Goal: Information Seeking & Learning: Learn about a topic

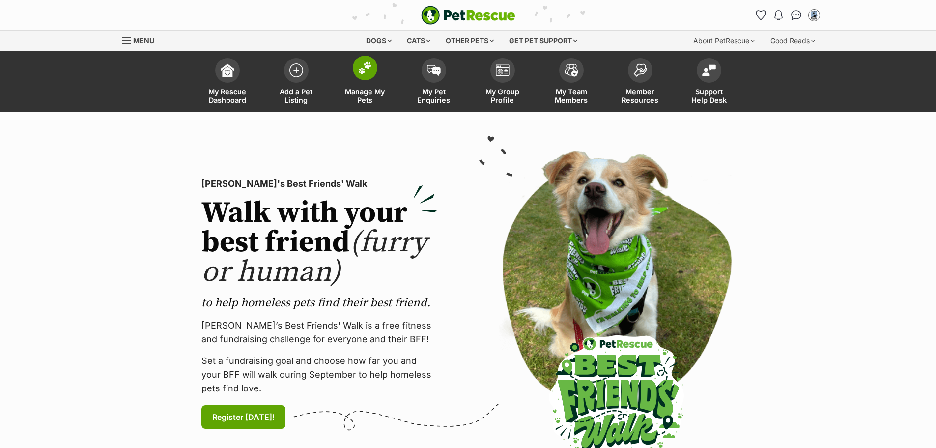
click at [360, 72] on img at bounding box center [365, 67] width 14 height 13
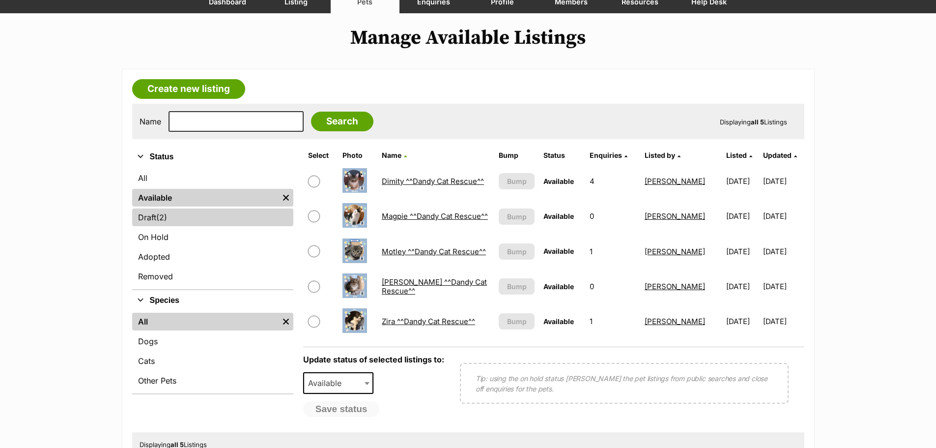
click at [152, 213] on link "Draft (2) Items" at bounding box center [212, 217] width 161 height 18
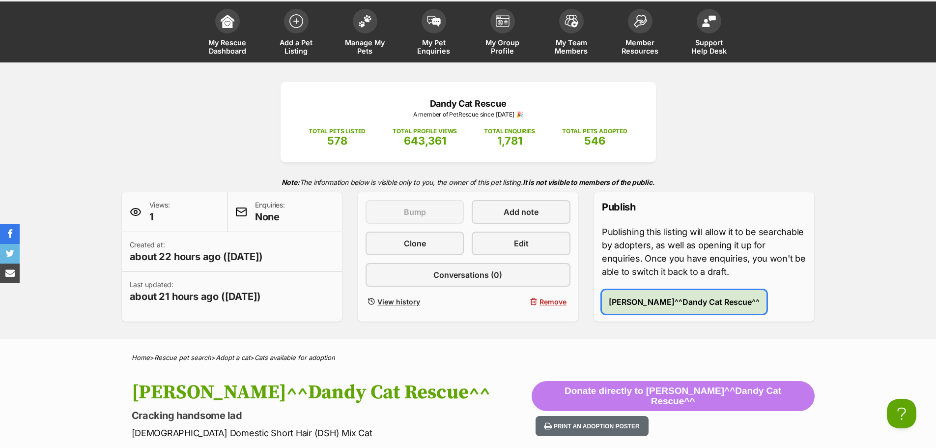
click at [682, 302] on span "Publish Floyd^^Dandy Cat Rescue^^" at bounding box center [684, 302] width 151 height 12
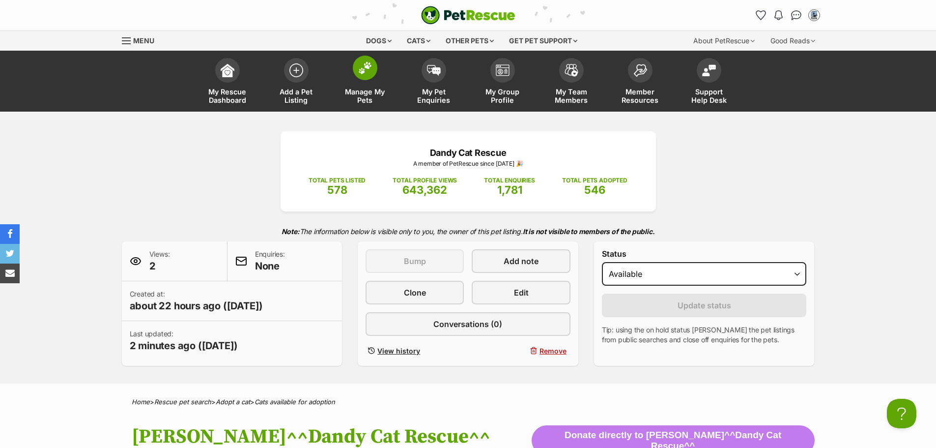
click at [364, 69] on img at bounding box center [365, 67] width 14 height 13
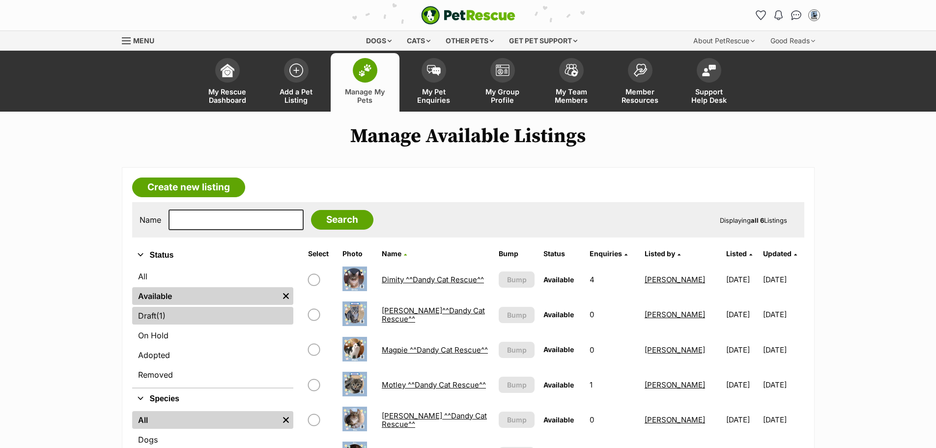
click at [154, 314] on link "Draft (1) Items" at bounding box center [212, 316] width 161 height 18
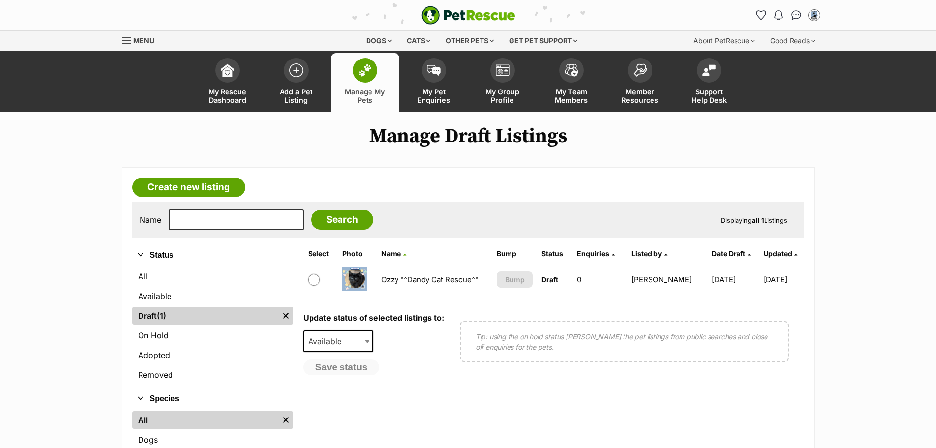
click at [449, 278] on link "Ozzy ^^Dandy Cat Rescue^^" at bounding box center [429, 279] width 97 height 9
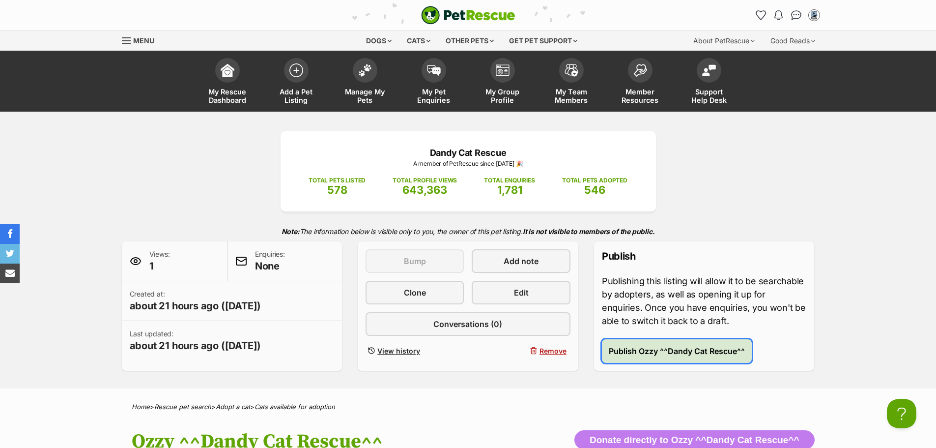
click at [718, 350] on span "Publish Ozzy ^^Dandy Cat Rescue^^" at bounding box center [677, 351] width 136 height 12
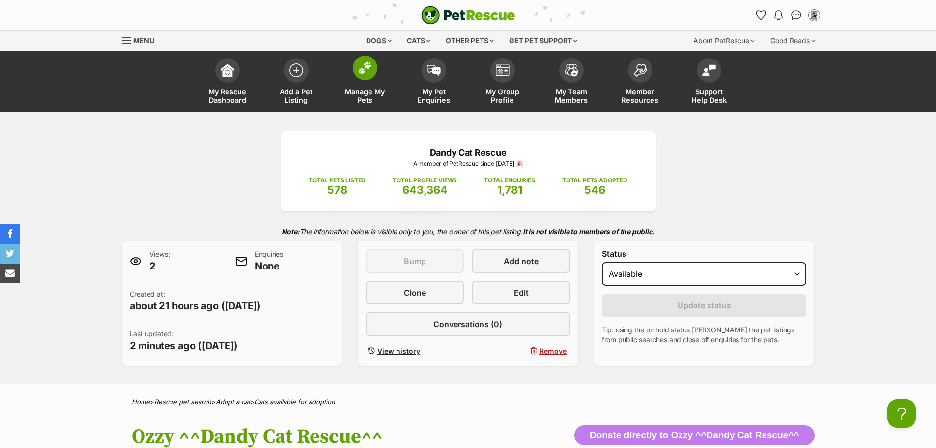
click at [366, 65] on img at bounding box center [365, 67] width 14 height 13
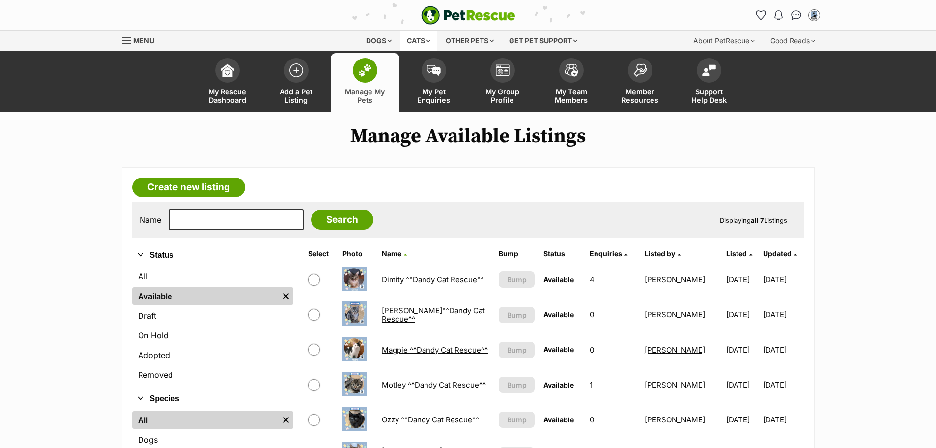
click at [415, 43] on div "Cats" at bounding box center [418, 41] width 37 height 20
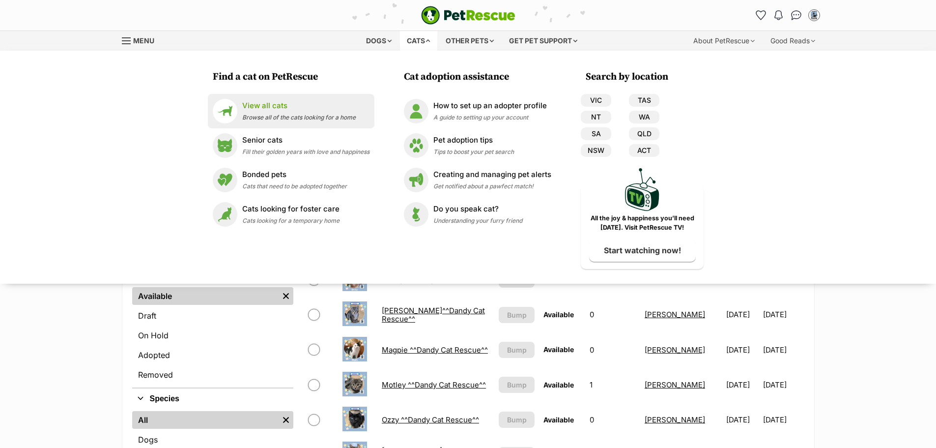
click at [272, 102] on p "View all cats" at bounding box center [299, 105] width 114 height 11
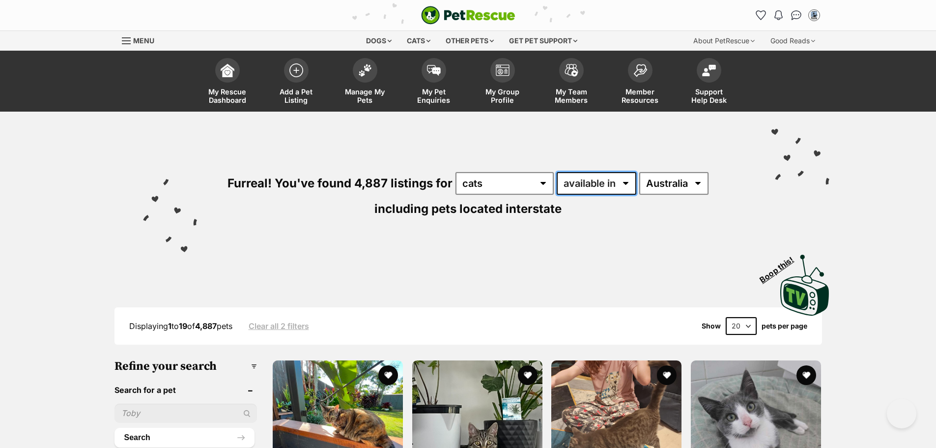
click at [623, 181] on select "available in located in" at bounding box center [597, 183] width 80 height 23
select select "disabled"
click at [557, 172] on select "available in located in" at bounding box center [597, 183] width 80 height 23
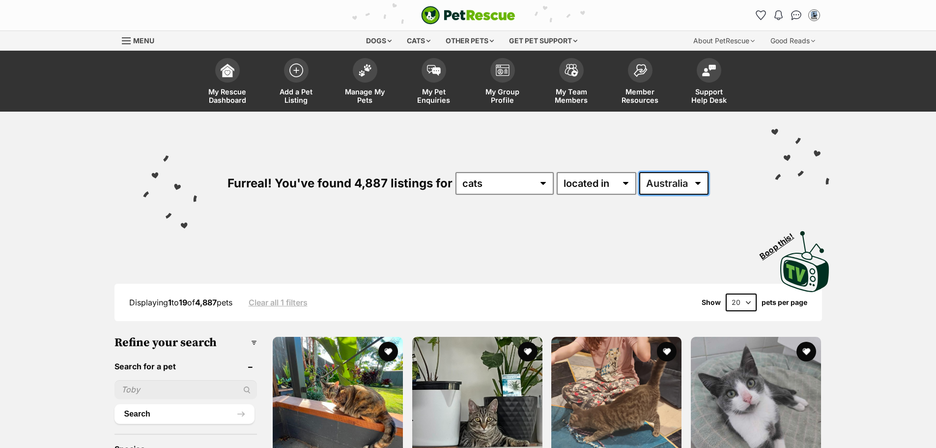
click at [698, 179] on select "[GEOGRAPHIC_DATA] [GEOGRAPHIC_DATA] [GEOGRAPHIC_DATA] [GEOGRAPHIC_DATA] [GEOGRA…" at bounding box center [673, 183] width 69 height 23
select select "VIC"
click at [639, 172] on select "[GEOGRAPHIC_DATA] [GEOGRAPHIC_DATA] [GEOGRAPHIC_DATA] [GEOGRAPHIC_DATA] [GEOGRA…" at bounding box center [673, 183] width 69 height 23
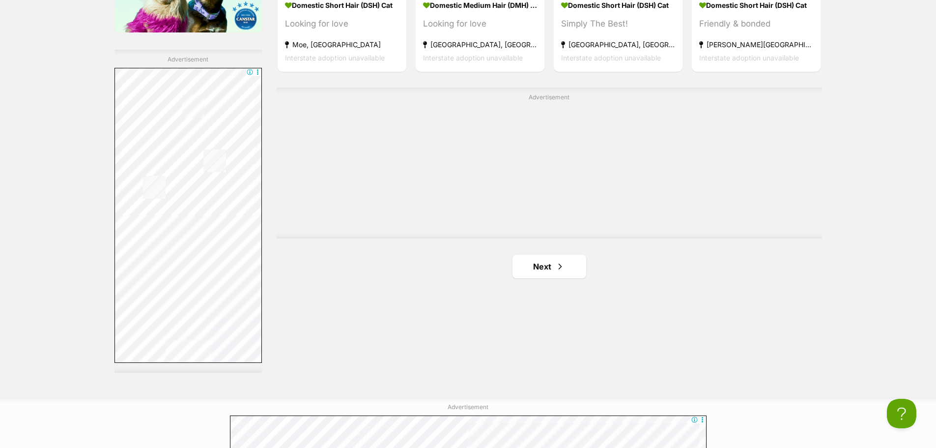
scroll to position [1720, 0]
click at [546, 268] on link "Next" at bounding box center [550, 266] width 74 height 24
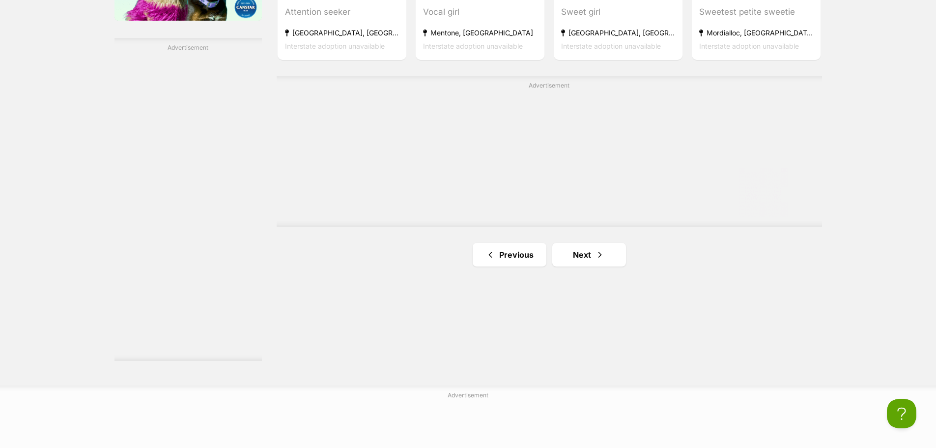
scroll to position [1917, 0]
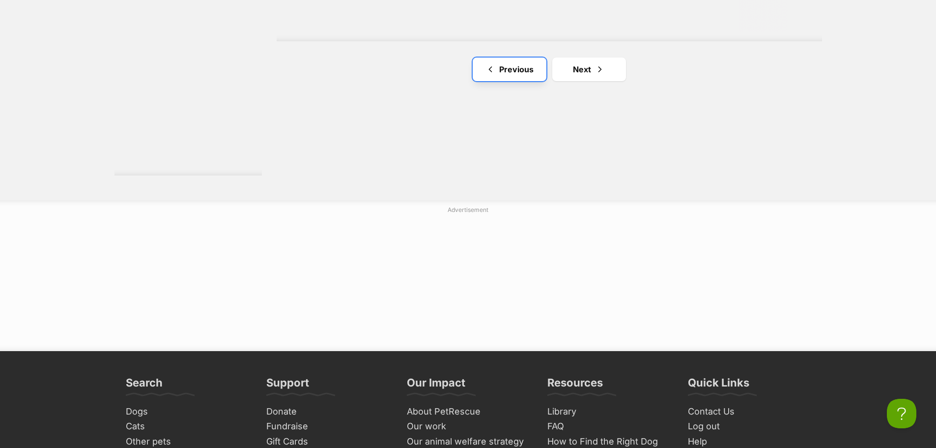
drag, startPoint x: 491, startPoint y: 69, endPoint x: 485, endPoint y: 73, distance: 8.2
click at [491, 68] on span "Previous page" at bounding box center [491, 69] width 10 height 12
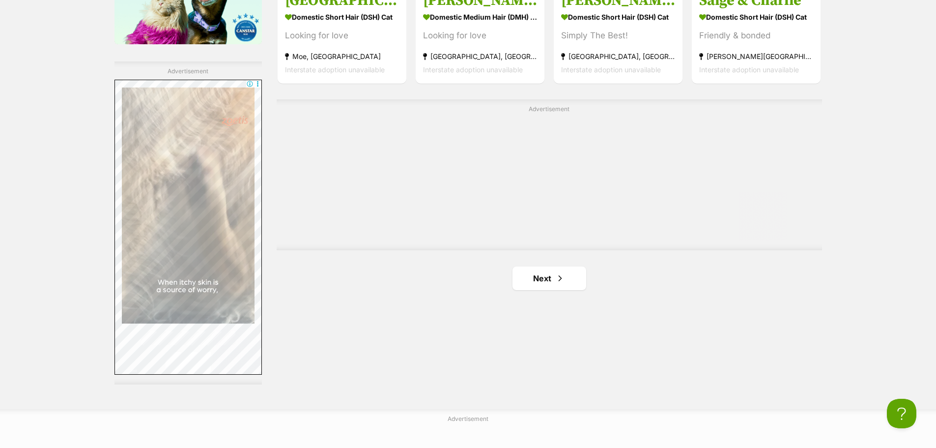
scroll to position [1720, 0]
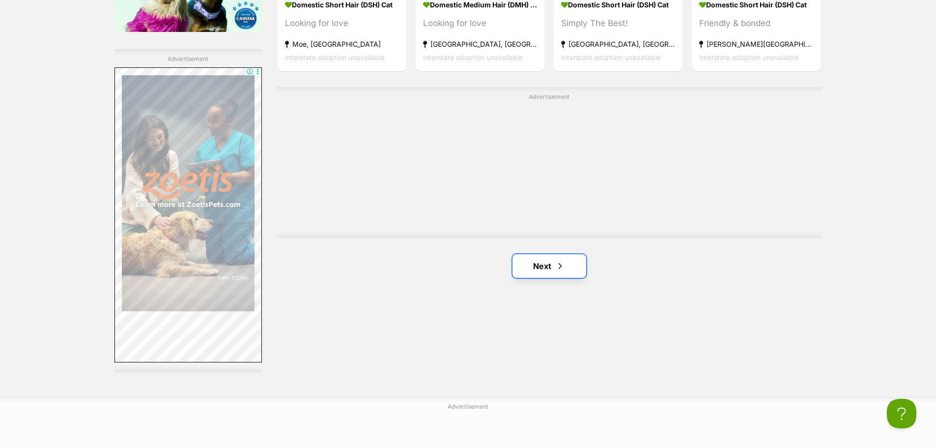
click at [533, 269] on link "Next" at bounding box center [550, 266] width 74 height 24
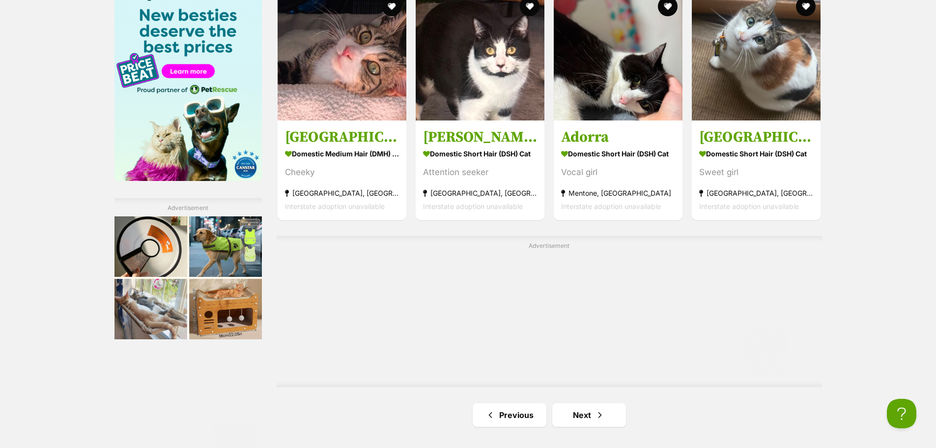
scroll to position [1720, 0]
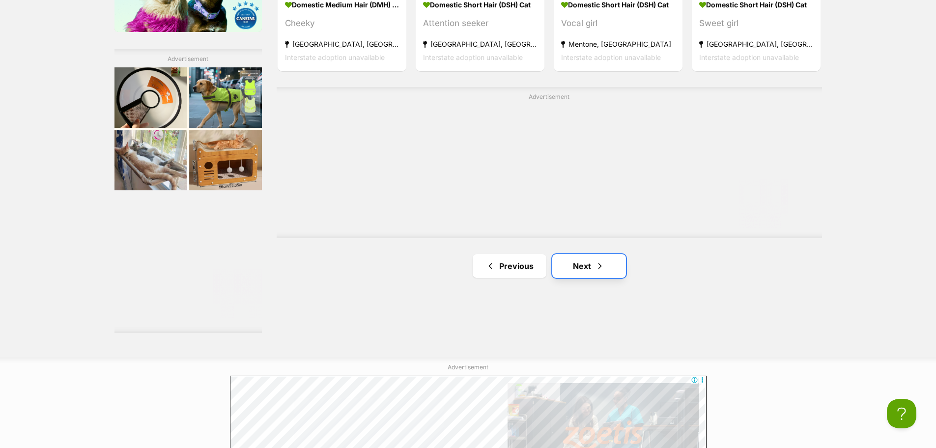
click at [595, 270] on span "Next page" at bounding box center [600, 266] width 10 height 12
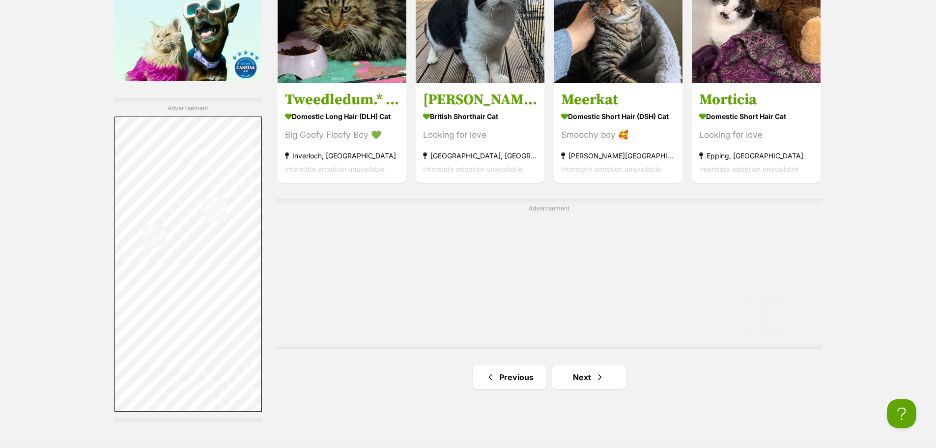
scroll to position [1769, 0]
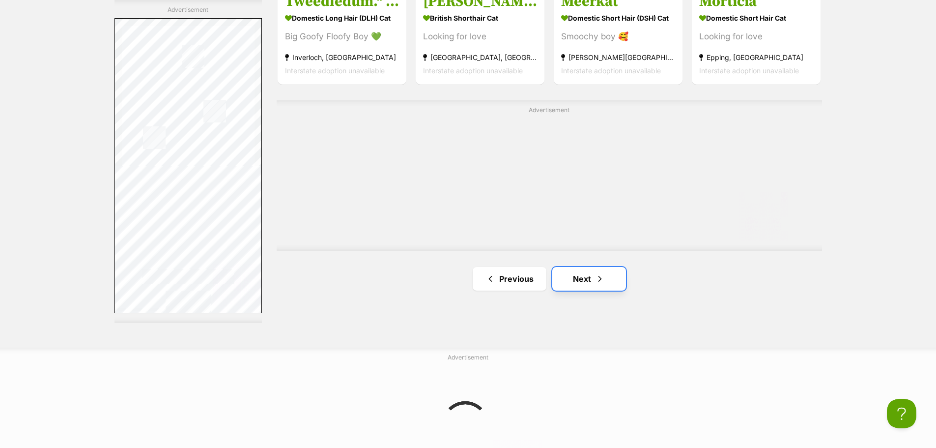
click at [577, 281] on link "Next" at bounding box center [589, 279] width 74 height 24
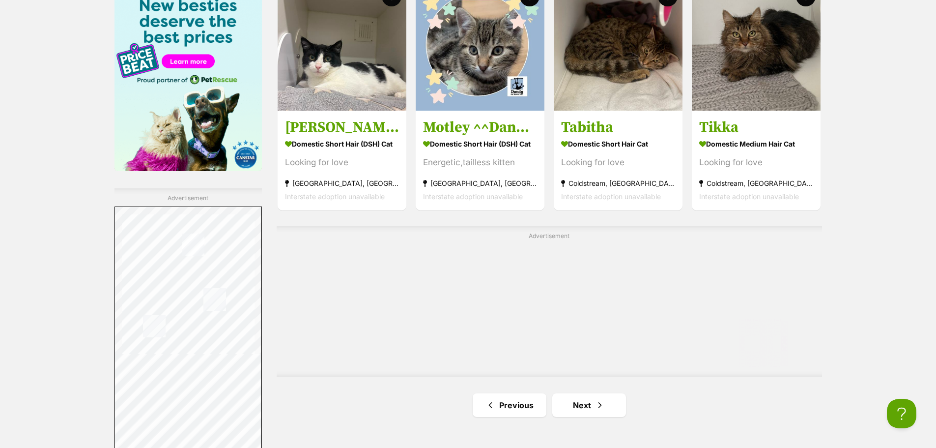
scroll to position [1671, 0]
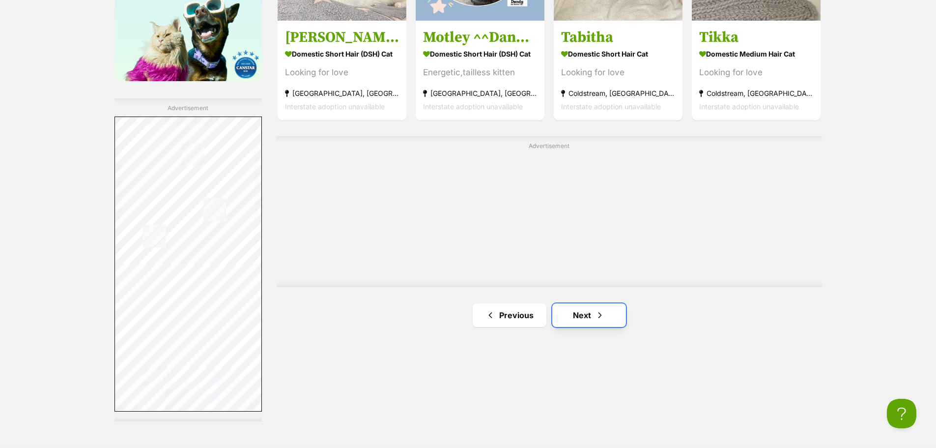
click at [586, 319] on link "Next" at bounding box center [589, 315] width 74 height 24
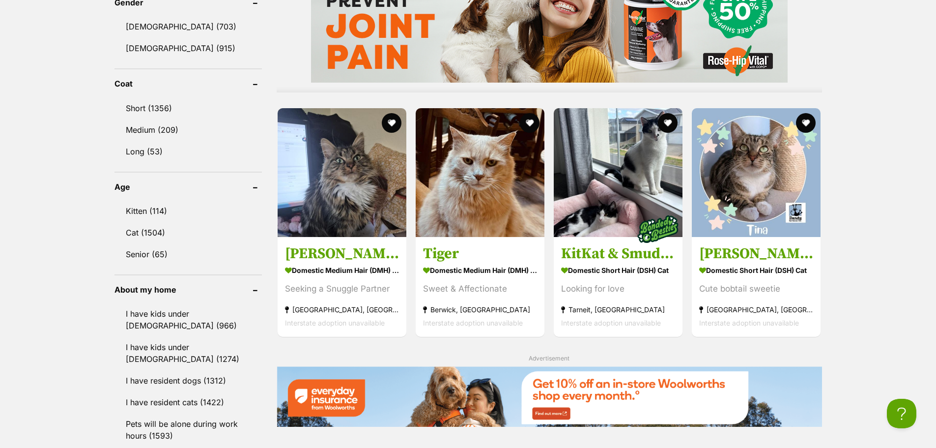
scroll to position [885, 0]
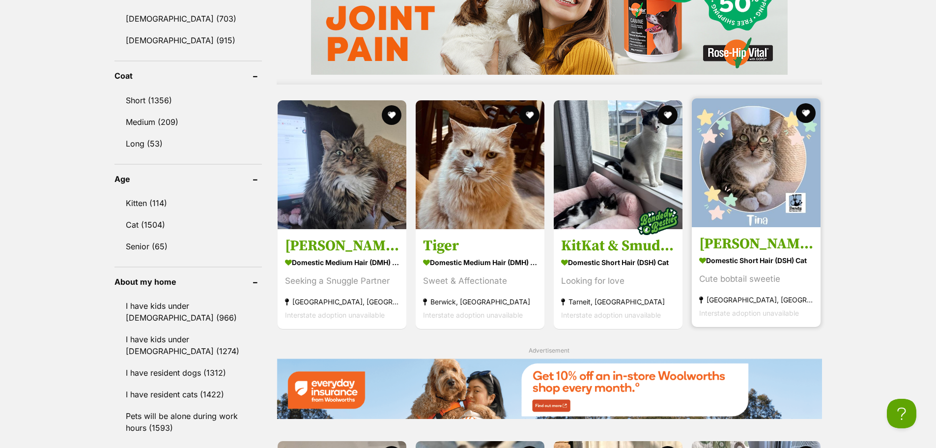
click at [772, 183] on img at bounding box center [756, 162] width 129 height 129
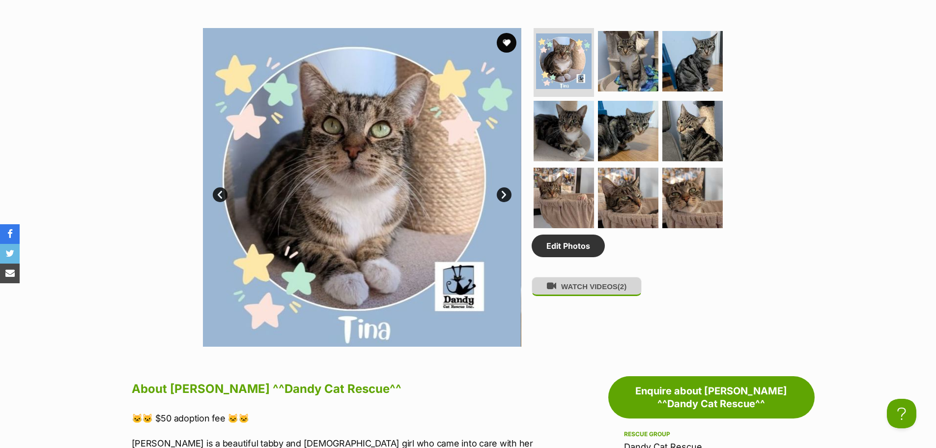
click at [588, 287] on button "WATCH VIDEOS (2)" at bounding box center [587, 286] width 110 height 19
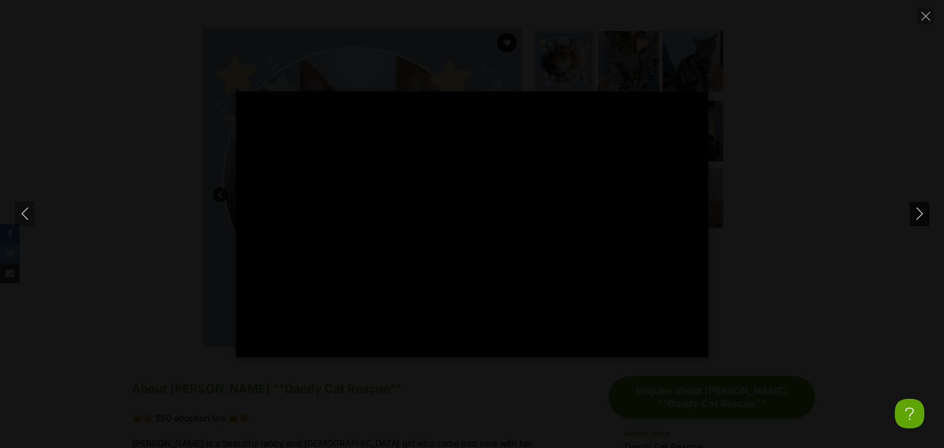
type input "100"
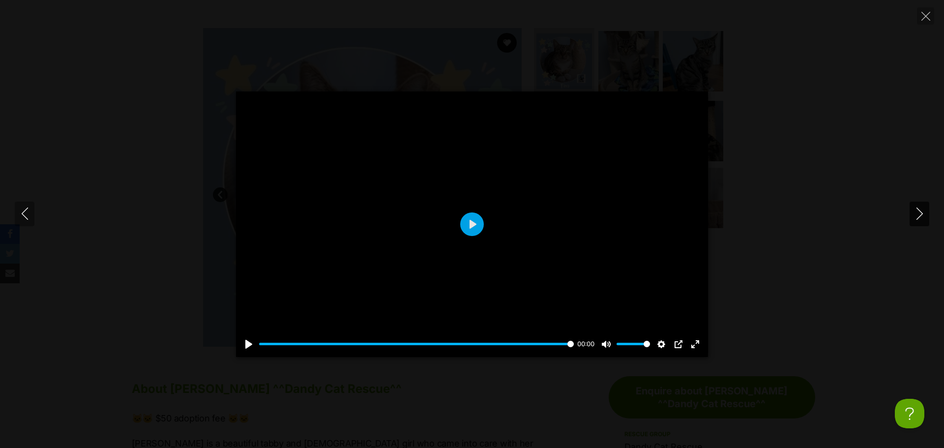
click at [915, 215] on icon "Next" at bounding box center [919, 213] width 12 height 12
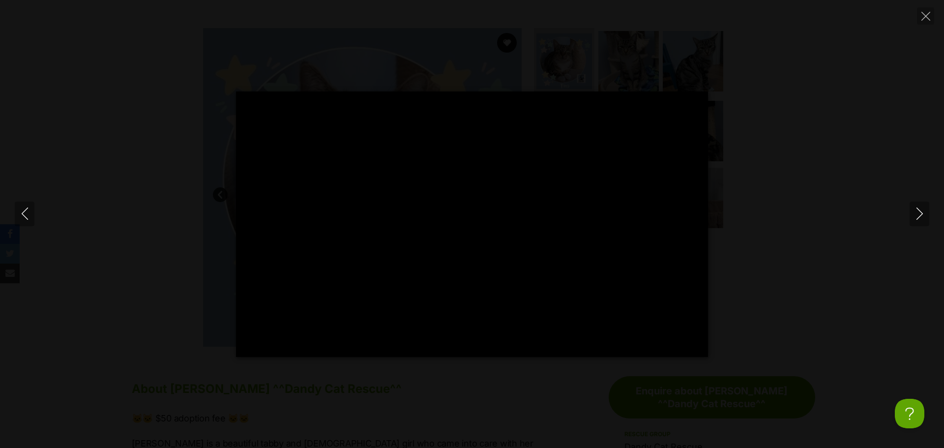
type input "46.7"
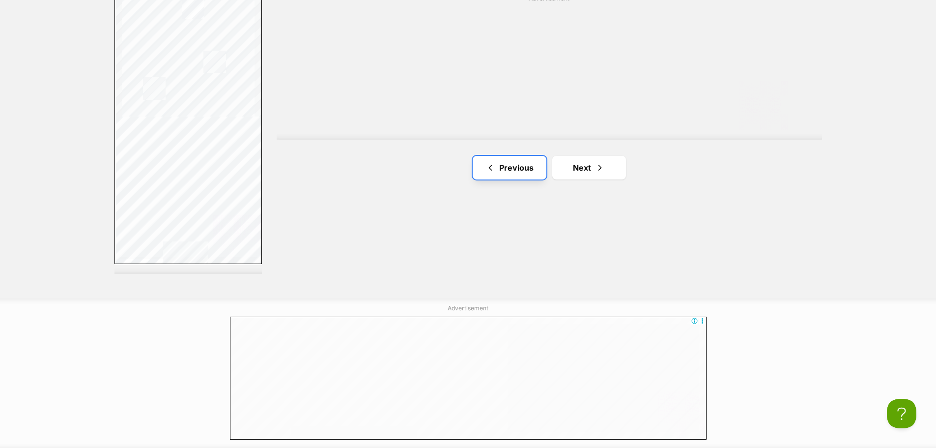
click at [500, 171] on link "Previous" at bounding box center [510, 168] width 74 height 24
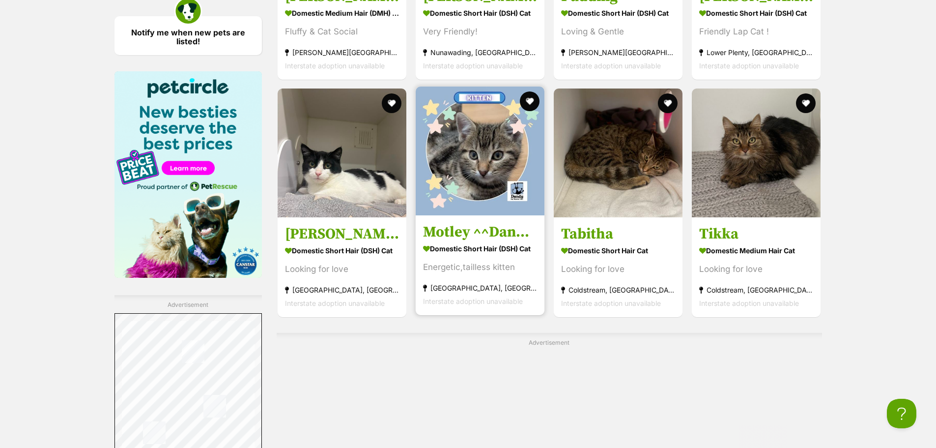
scroll to position [1818, 0]
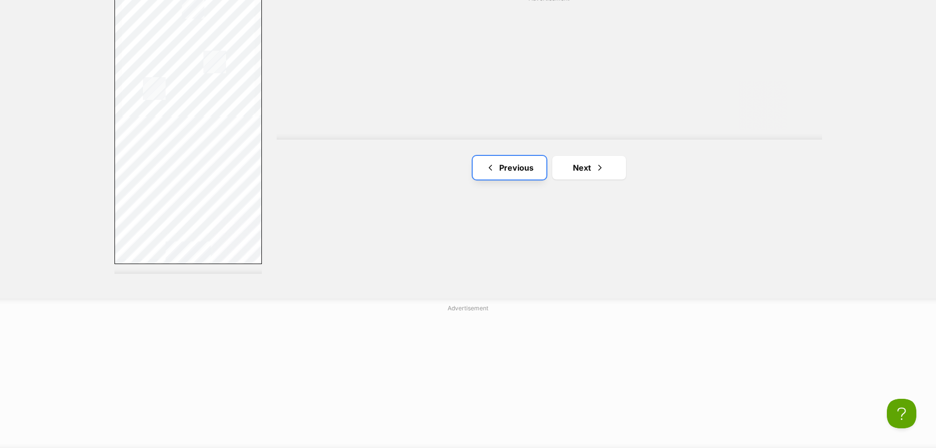
click at [507, 169] on link "Previous" at bounding box center [510, 168] width 74 height 24
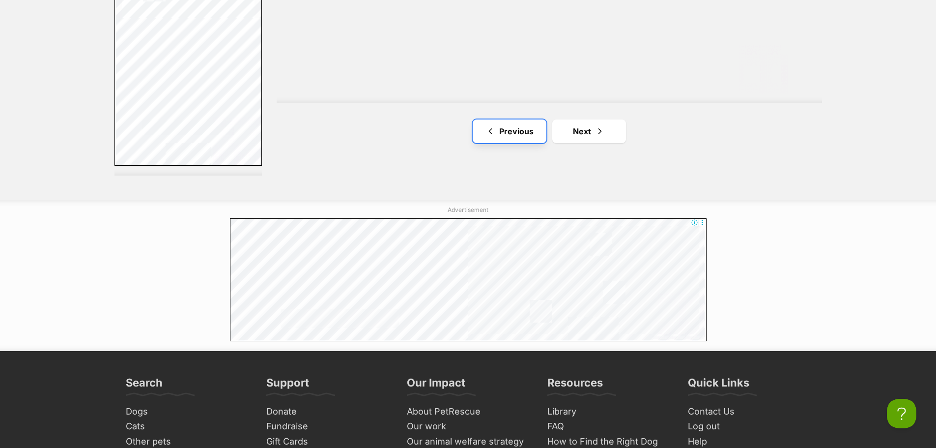
click at [498, 130] on link "Previous" at bounding box center [510, 131] width 74 height 24
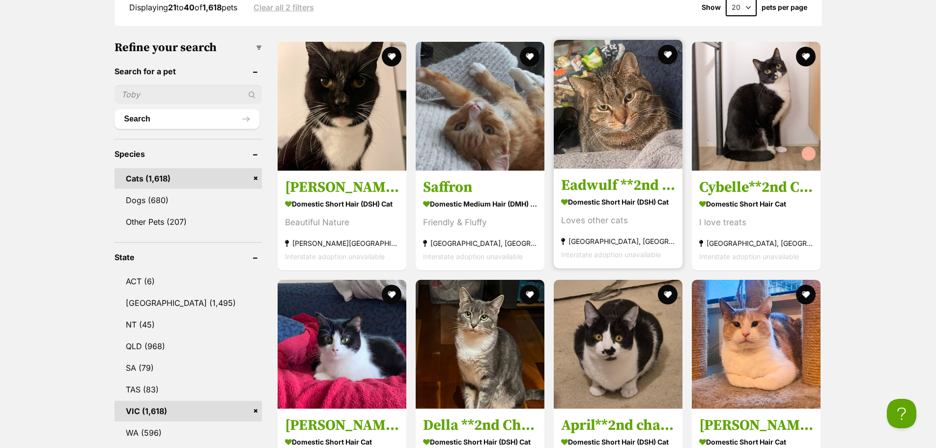
click at [617, 193] on h3 "Eadwulf **2nd Chance Cat Rescue**" at bounding box center [618, 185] width 114 height 19
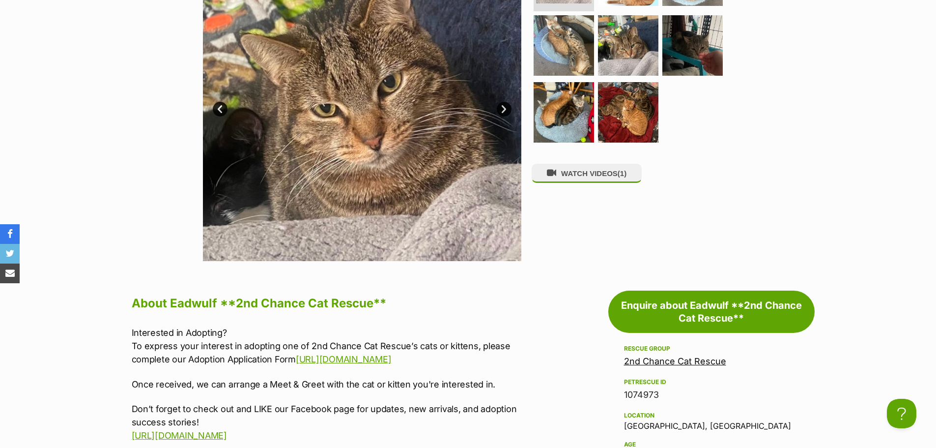
scroll to position [147, 0]
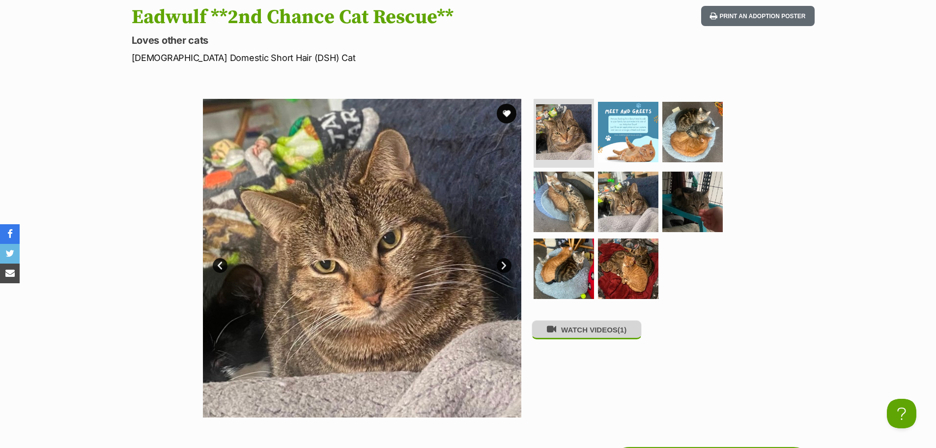
click at [598, 331] on button "WATCH VIDEOS (1)" at bounding box center [587, 329] width 110 height 19
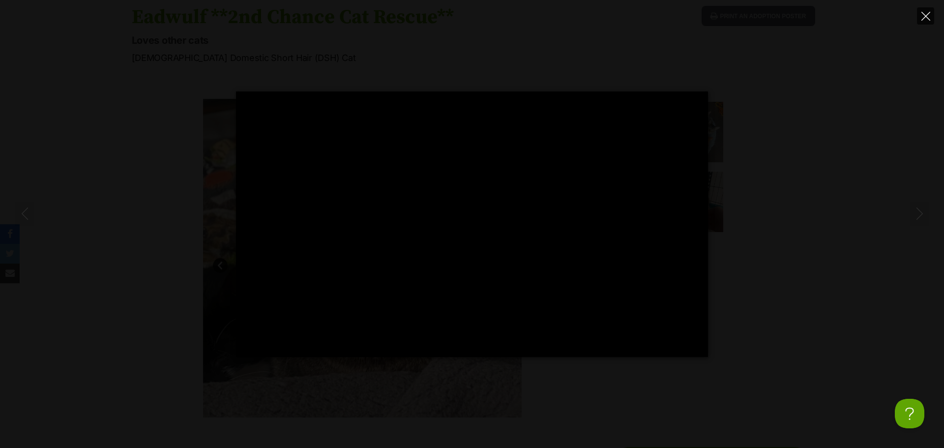
click at [924, 13] on icon "Close" at bounding box center [925, 16] width 9 height 9
type input "33.96"
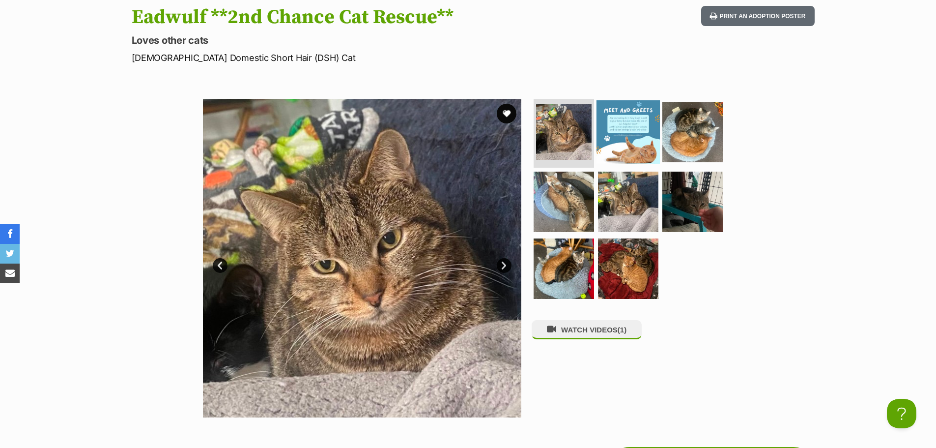
click at [634, 131] on img at bounding box center [628, 131] width 63 height 63
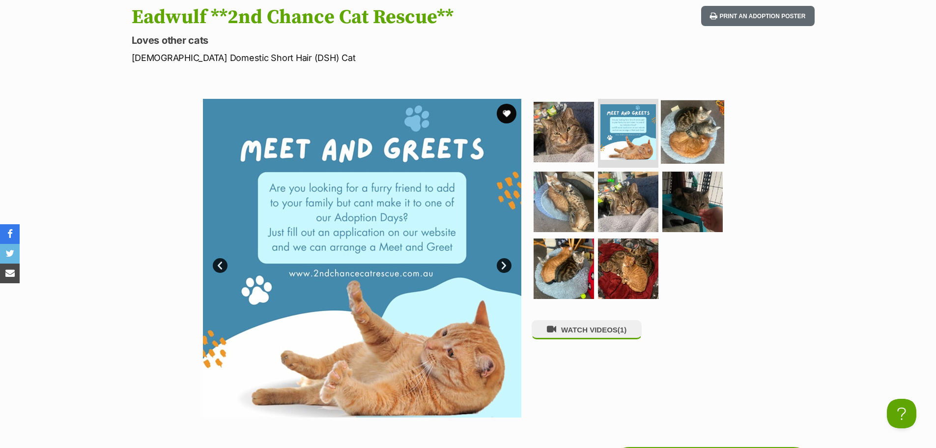
click at [680, 137] on img at bounding box center [692, 131] width 63 height 63
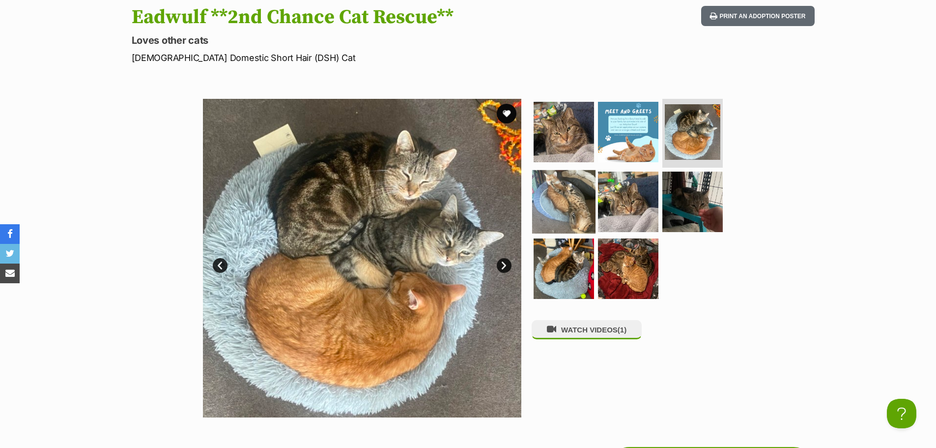
click at [567, 196] on img at bounding box center [563, 201] width 63 height 63
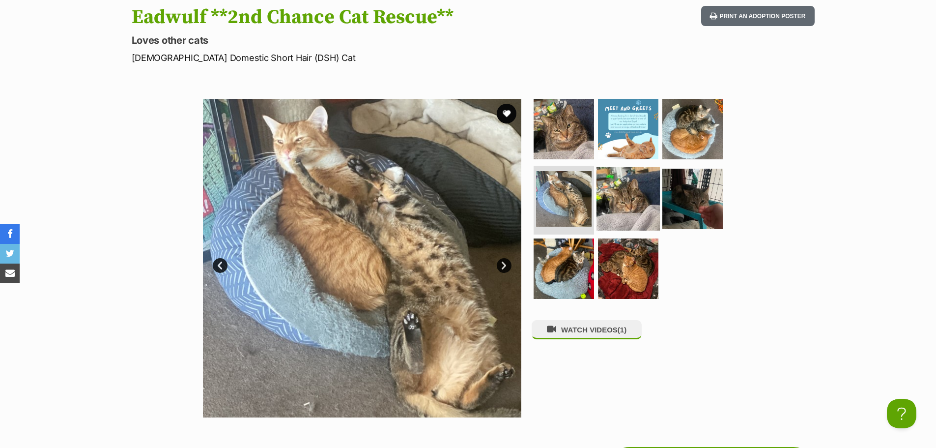
click at [626, 207] on img at bounding box center [628, 198] width 63 height 63
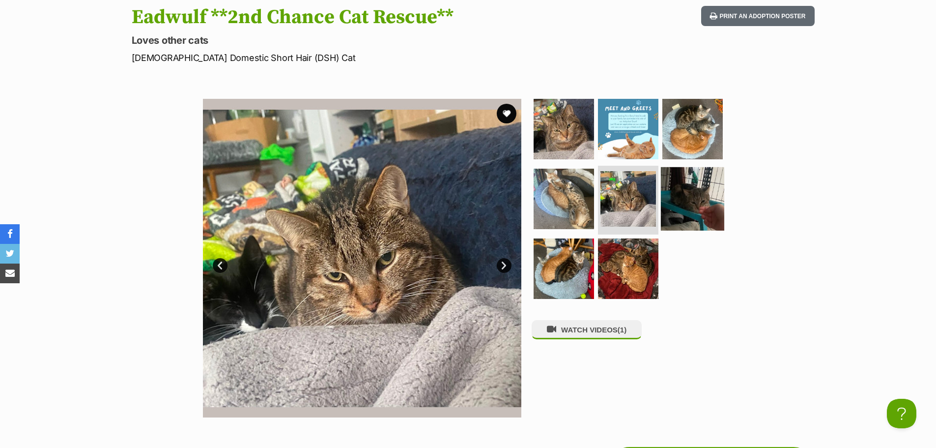
click at [679, 195] on img at bounding box center [692, 198] width 63 height 63
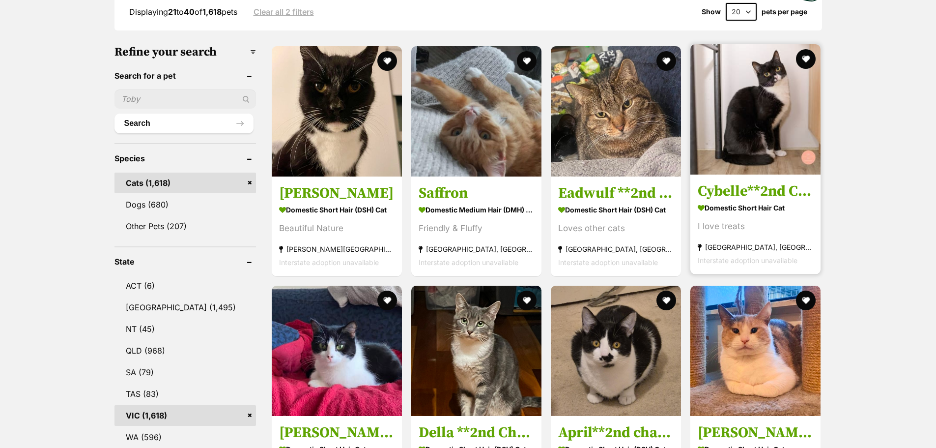
click at [758, 138] on img at bounding box center [755, 109] width 130 height 130
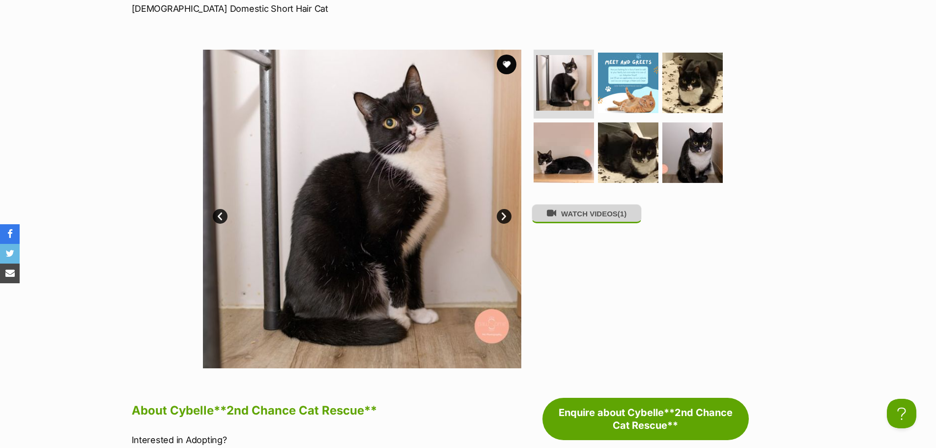
click at [607, 218] on button "WATCH VIDEOS (1)" at bounding box center [587, 213] width 110 height 19
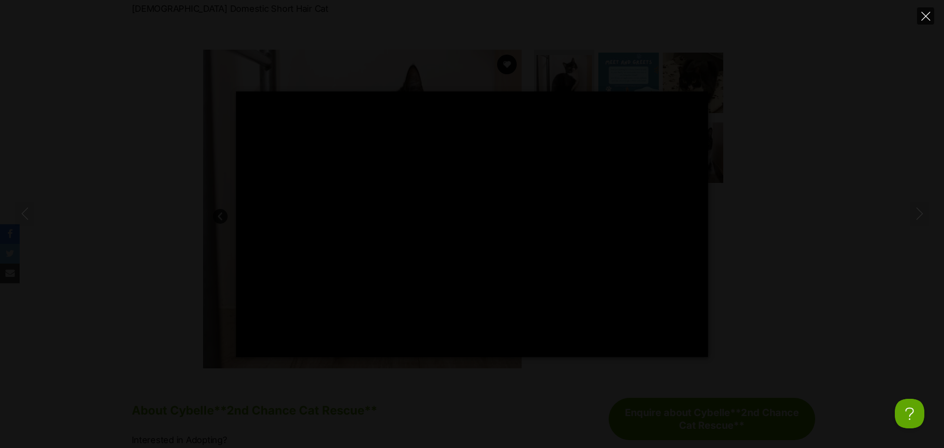
click at [925, 13] on icon "Close" at bounding box center [925, 16] width 9 height 9
type input "28.97"
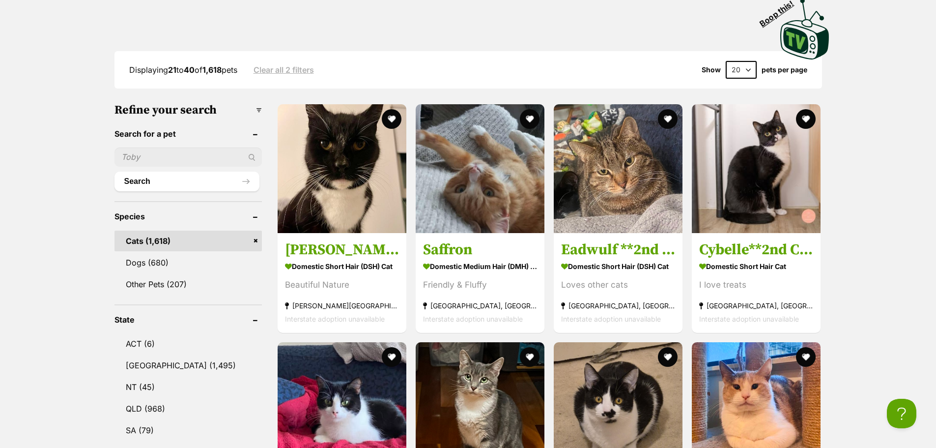
scroll to position [246, 0]
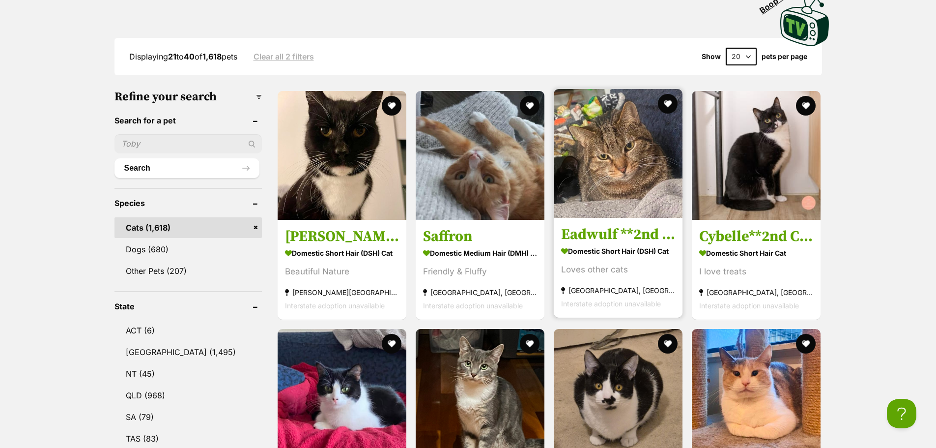
click at [621, 225] on link "Eadwulf **2nd Chance Cat Rescue** Domestic Short Hair (DSH) Cat Loves other cat…" at bounding box center [618, 268] width 129 height 100
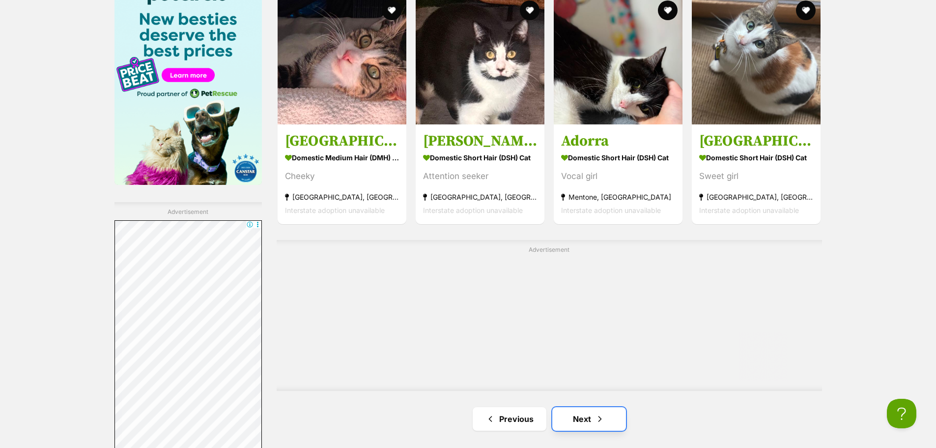
click at [585, 420] on link "Next" at bounding box center [589, 419] width 74 height 24
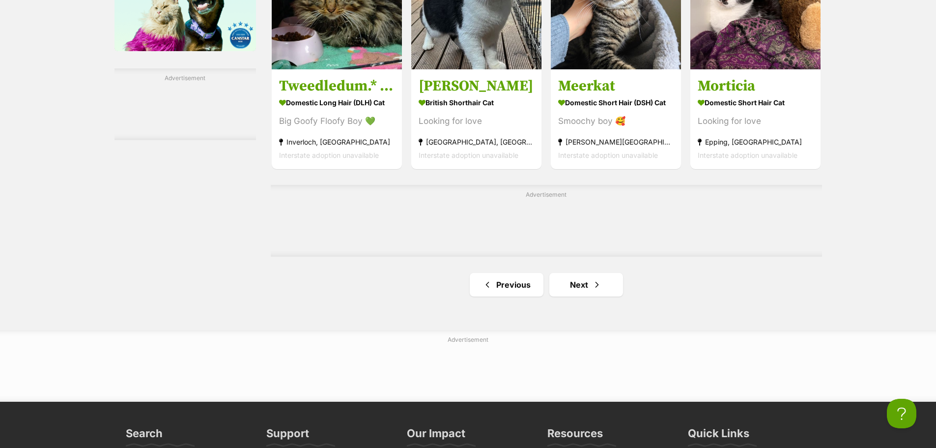
scroll to position [1818, 0]
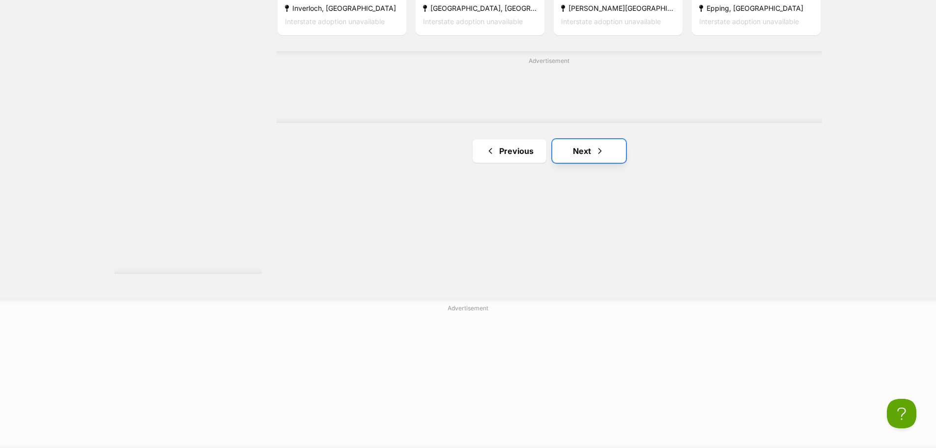
click at [595, 159] on link "Next" at bounding box center [589, 151] width 74 height 24
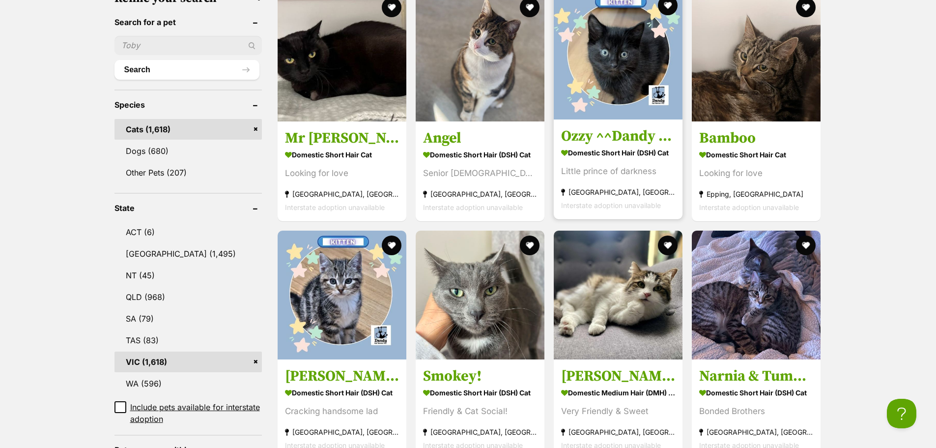
click at [643, 61] on img at bounding box center [618, 55] width 129 height 129
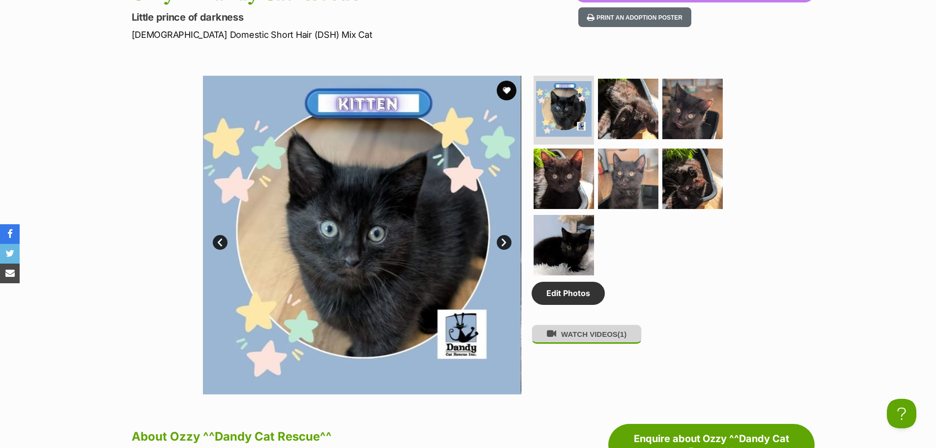
click at [611, 341] on button "WATCH VIDEOS (1)" at bounding box center [587, 333] width 110 height 19
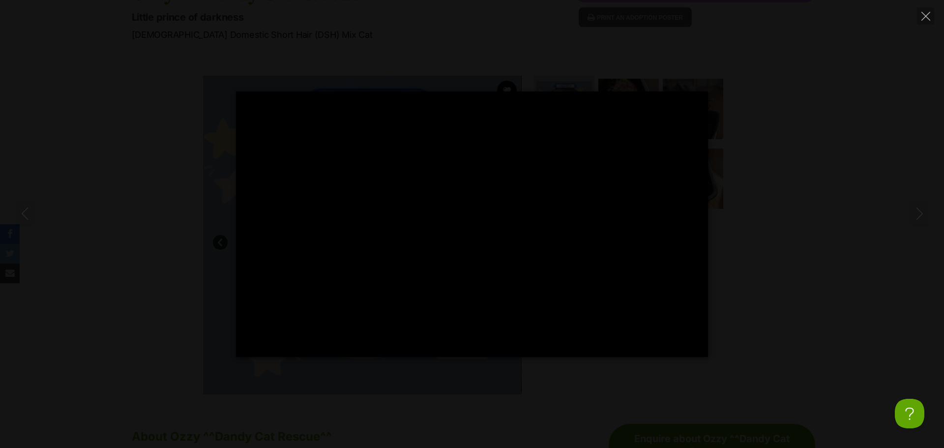
type input "100"
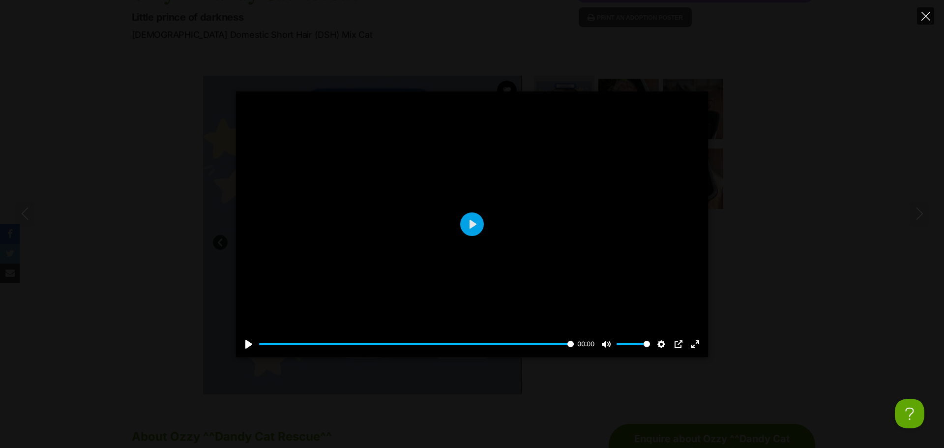
click at [921, 14] on icon "Close" at bounding box center [925, 16] width 9 height 9
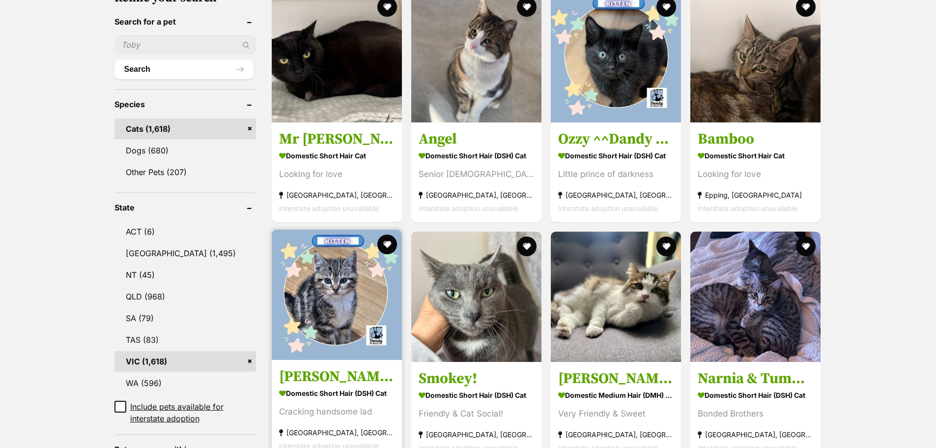
click at [308, 322] on img at bounding box center [337, 294] width 130 height 130
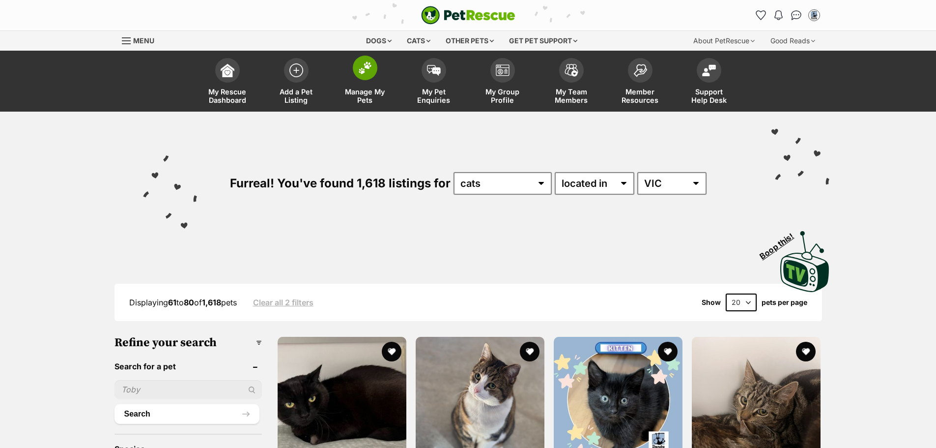
click at [364, 77] on span at bounding box center [365, 68] width 25 height 25
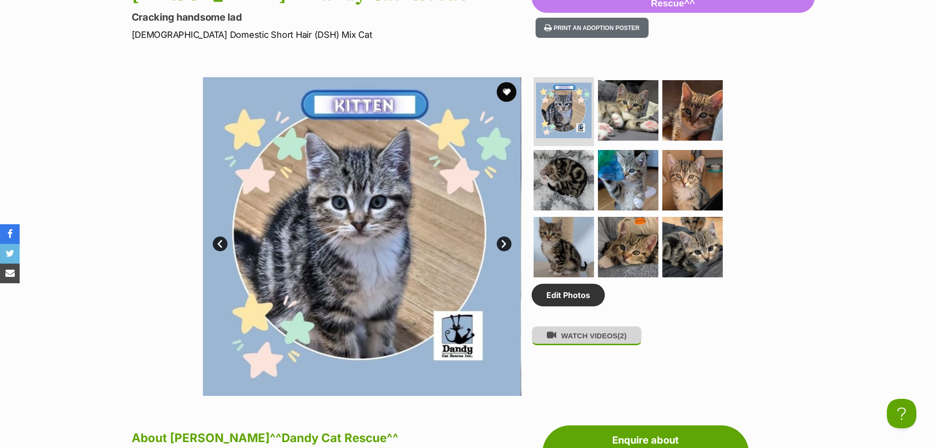
click at [585, 341] on button "WATCH VIDEOS (2)" at bounding box center [587, 335] width 110 height 19
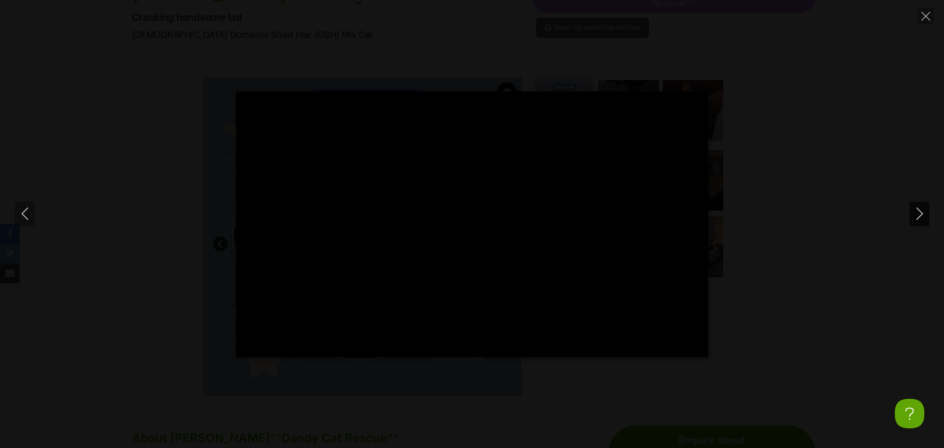
click at [919, 214] on icon "Next" at bounding box center [919, 213] width 12 height 12
type input "75.07"
click at [924, 12] on icon "Close" at bounding box center [925, 16] width 9 height 9
type input "86.26"
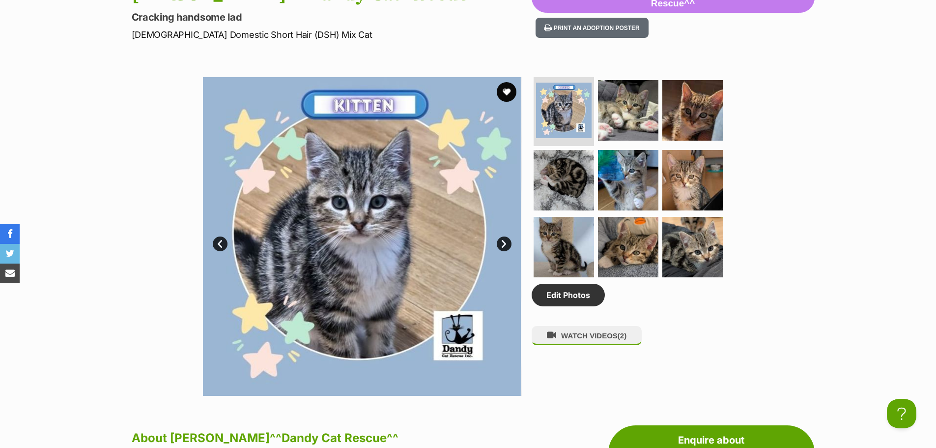
click at [505, 245] on link "Next" at bounding box center [504, 243] width 15 height 15
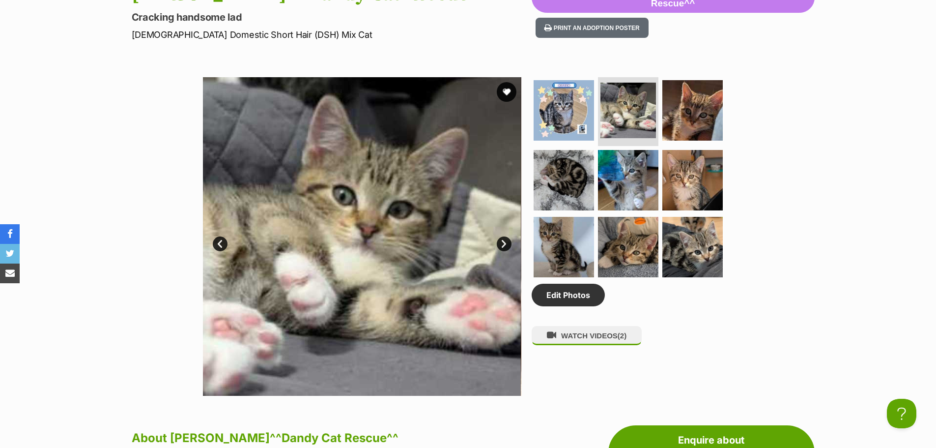
click at [505, 245] on link "Next" at bounding box center [504, 243] width 15 height 15
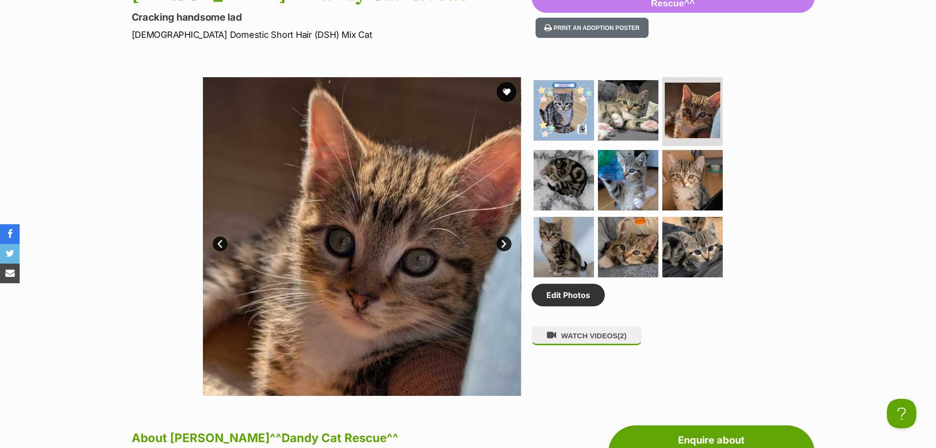
click at [505, 245] on link "Next" at bounding box center [504, 243] width 15 height 15
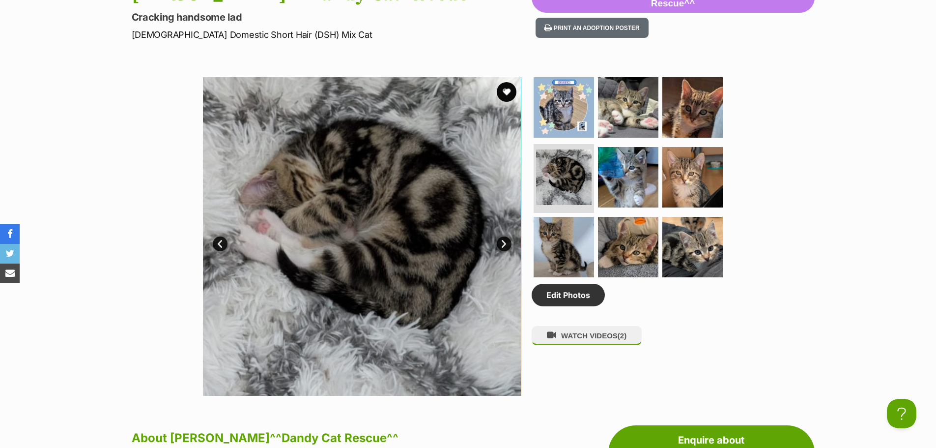
click at [505, 245] on link "Next" at bounding box center [504, 243] width 15 height 15
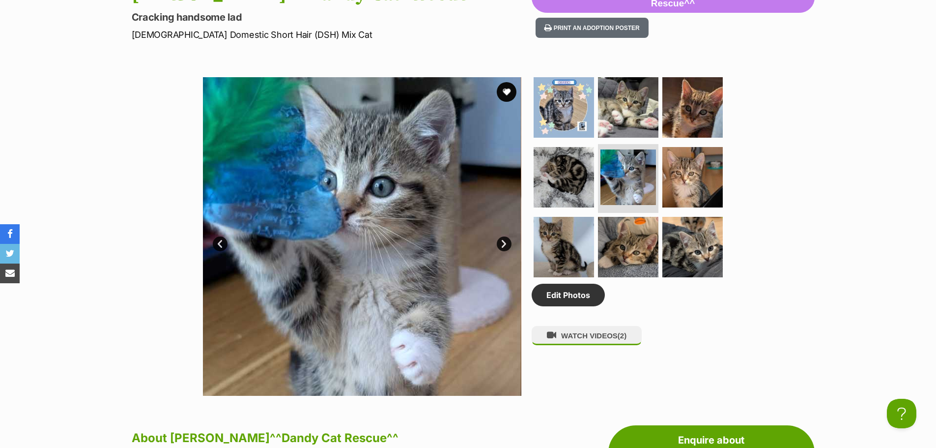
click at [505, 245] on link "Next" at bounding box center [504, 243] width 15 height 15
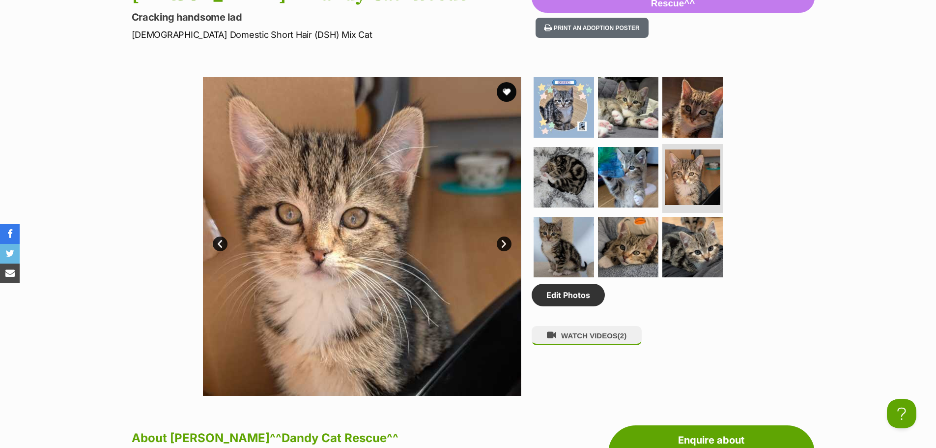
click at [505, 245] on link "Next" at bounding box center [504, 243] width 15 height 15
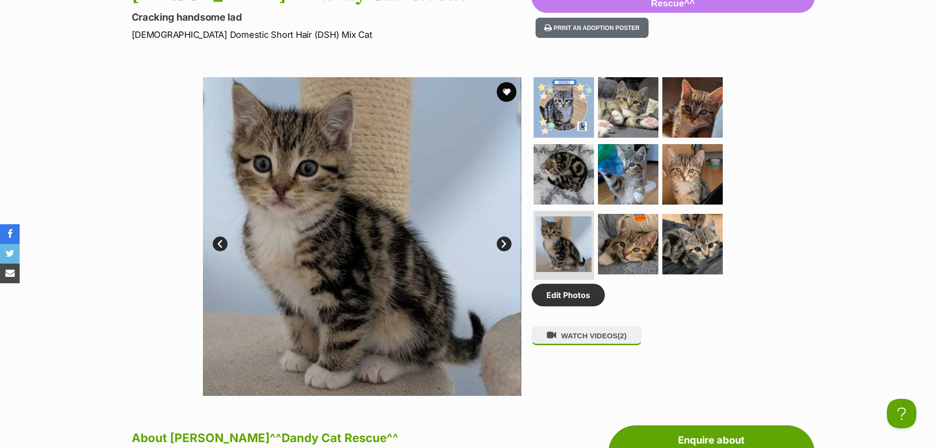
click at [505, 245] on link "Next" at bounding box center [504, 243] width 15 height 15
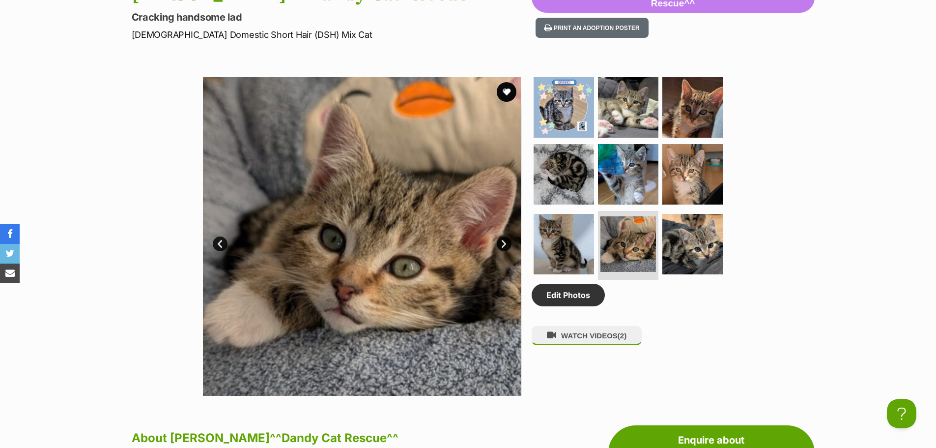
click at [505, 245] on link "Next" at bounding box center [504, 243] width 15 height 15
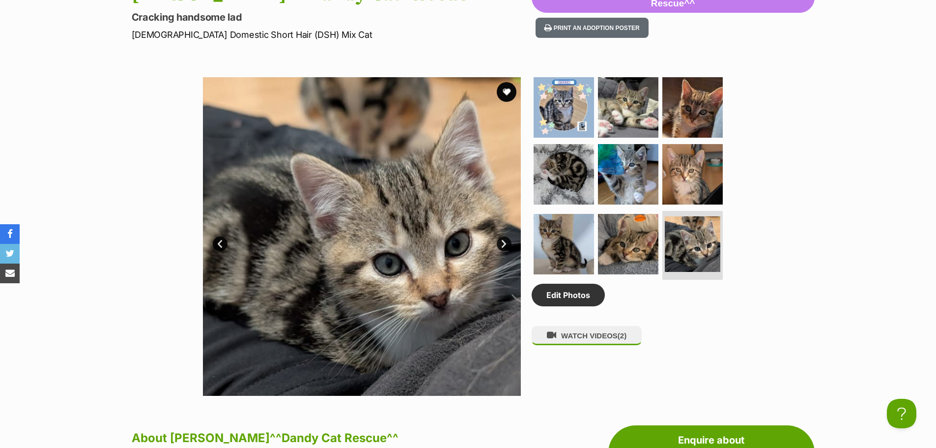
click at [505, 245] on link "Next" at bounding box center [504, 243] width 15 height 15
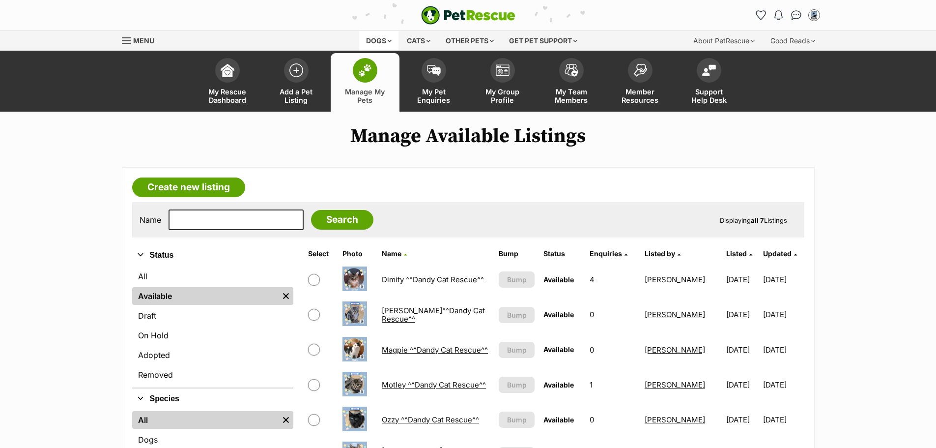
click at [367, 39] on div "Dogs" at bounding box center [378, 41] width 39 height 20
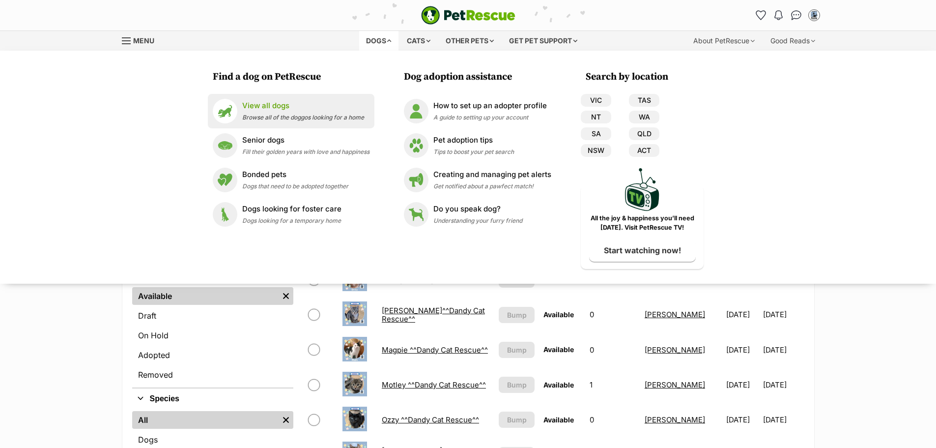
click at [278, 106] on p "View all dogs" at bounding box center [303, 105] width 122 height 11
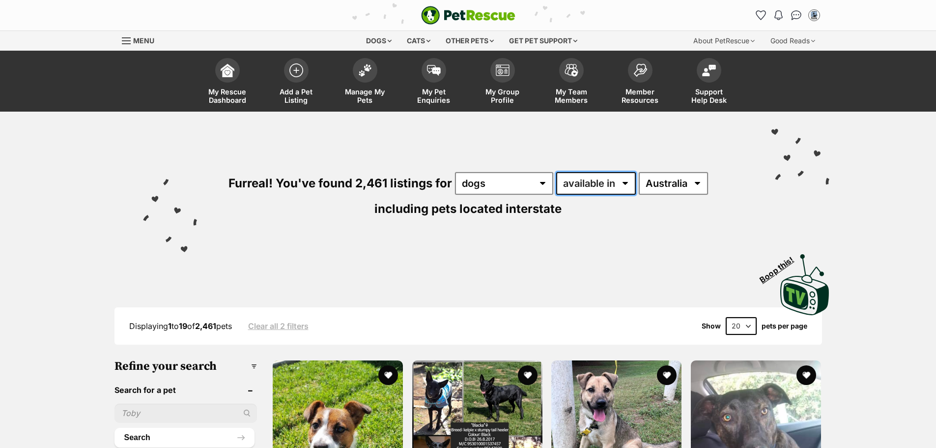
click at [623, 184] on select "available in located in" at bounding box center [596, 183] width 80 height 23
select select "disabled"
click at [556, 172] on select "available in located in" at bounding box center [596, 183] width 80 height 23
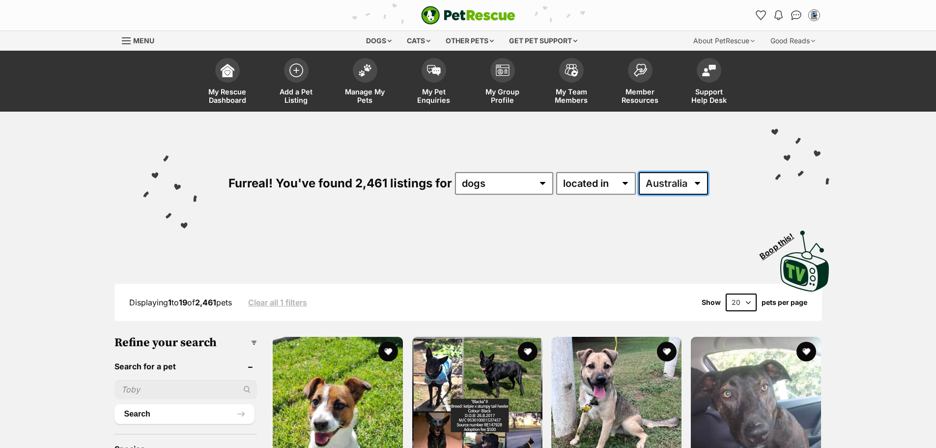
click at [697, 184] on select "[GEOGRAPHIC_DATA] [GEOGRAPHIC_DATA] [GEOGRAPHIC_DATA] [GEOGRAPHIC_DATA] [GEOGRA…" at bounding box center [673, 183] width 69 height 23
select select "VIC"
click at [639, 172] on select "[GEOGRAPHIC_DATA] [GEOGRAPHIC_DATA] [GEOGRAPHIC_DATA] [GEOGRAPHIC_DATA] [GEOGRA…" at bounding box center [673, 183] width 69 height 23
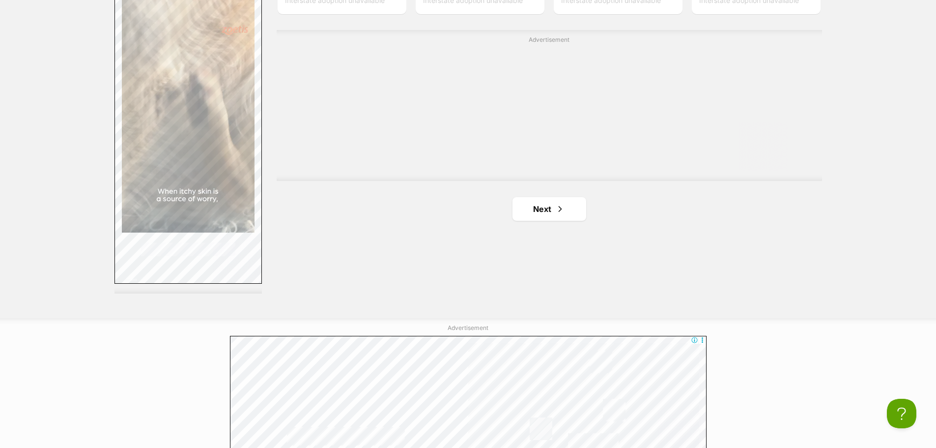
scroll to position [1769, 0]
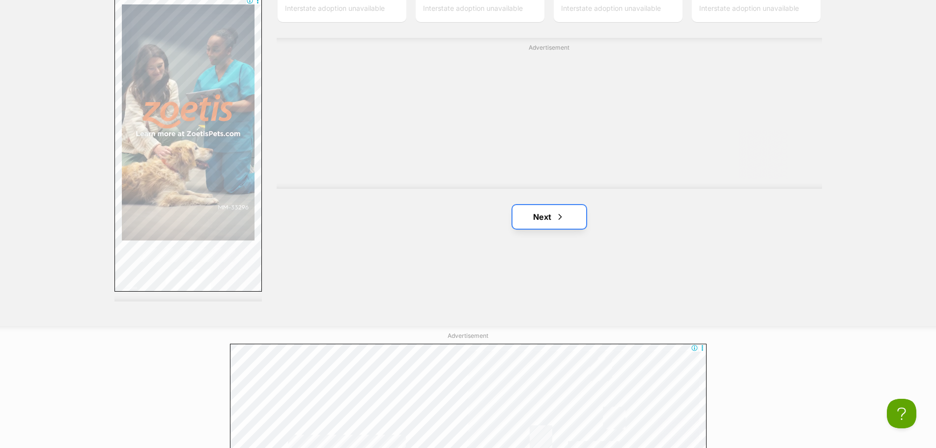
click at [563, 217] on span "Next page" at bounding box center [560, 217] width 10 height 12
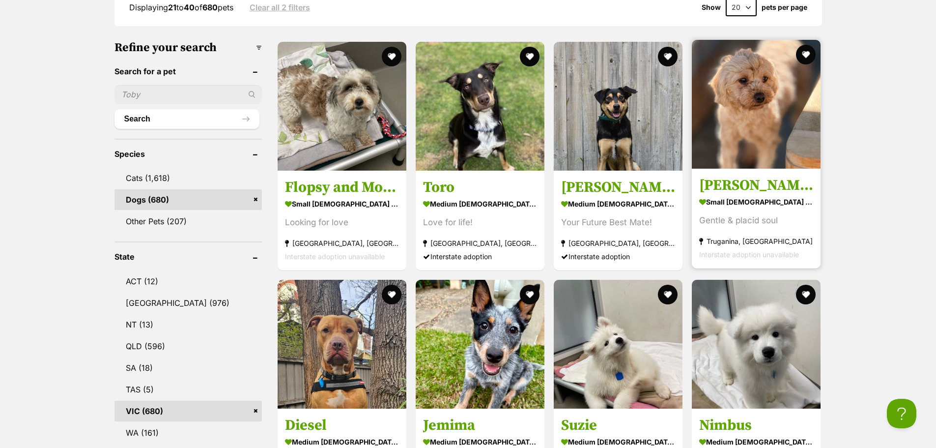
click at [761, 135] on img at bounding box center [756, 104] width 129 height 129
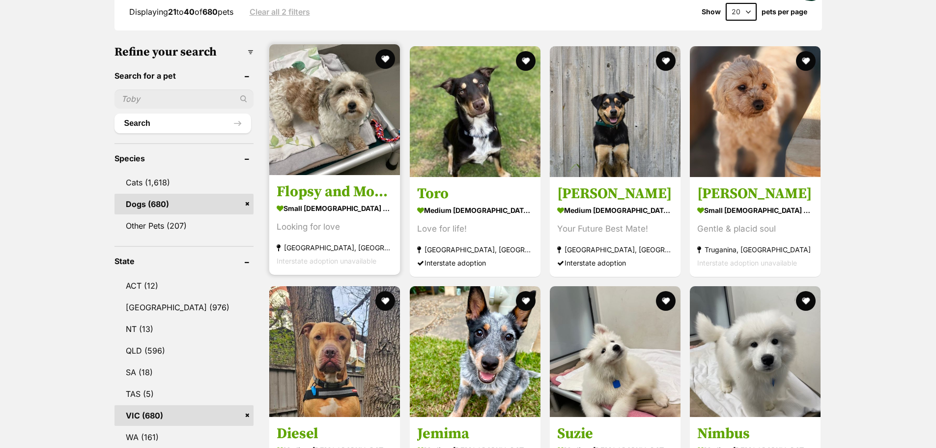
click at [328, 115] on img at bounding box center [334, 109] width 131 height 131
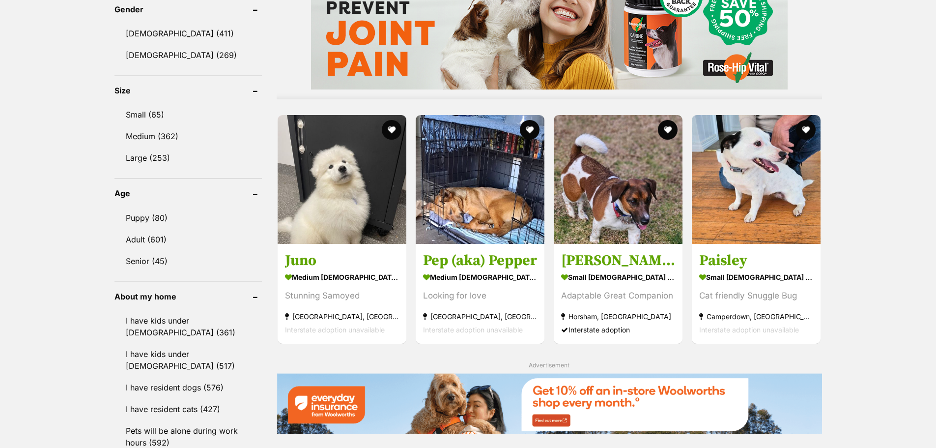
scroll to position [885, 0]
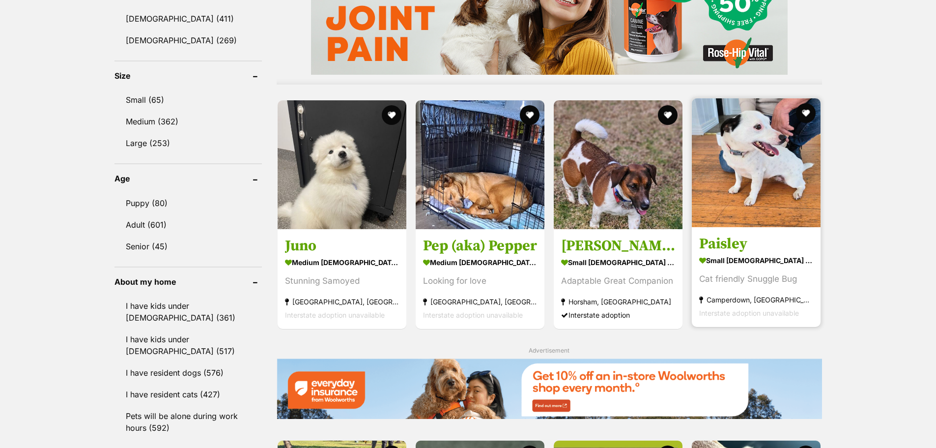
click at [768, 141] on img at bounding box center [756, 162] width 129 height 129
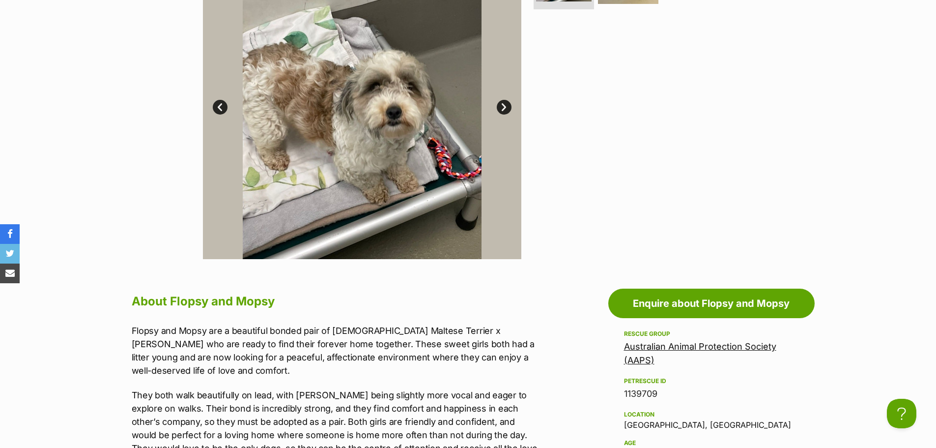
scroll to position [147, 0]
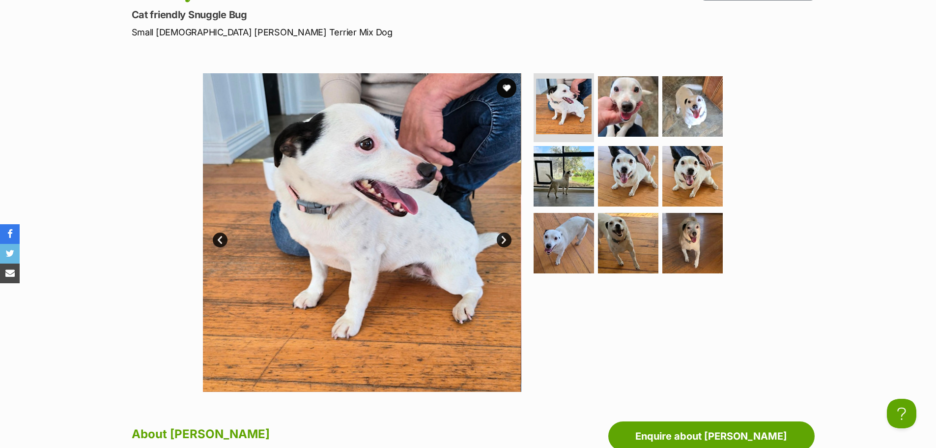
scroll to position [147, 0]
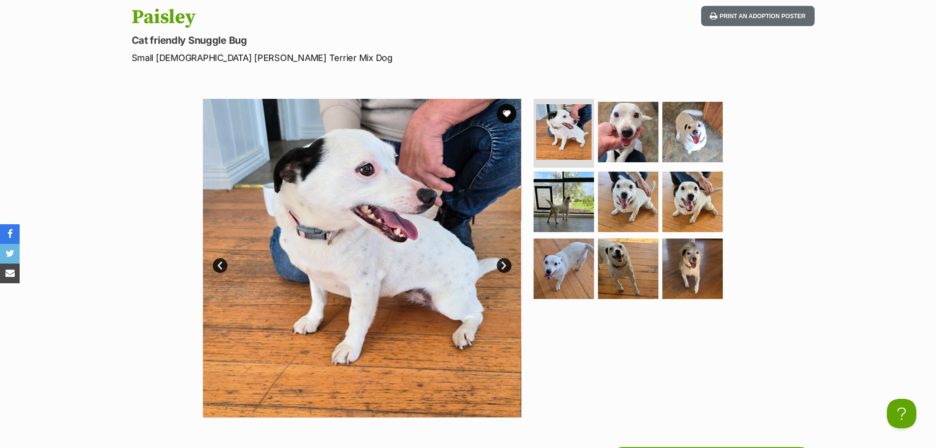
click at [507, 267] on link "Next" at bounding box center [504, 265] width 15 height 15
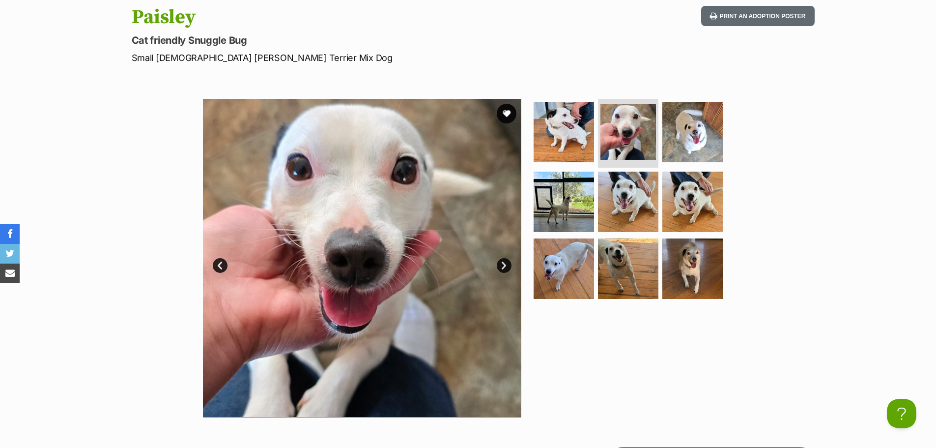
click at [507, 267] on link "Next" at bounding box center [504, 265] width 15 height 15
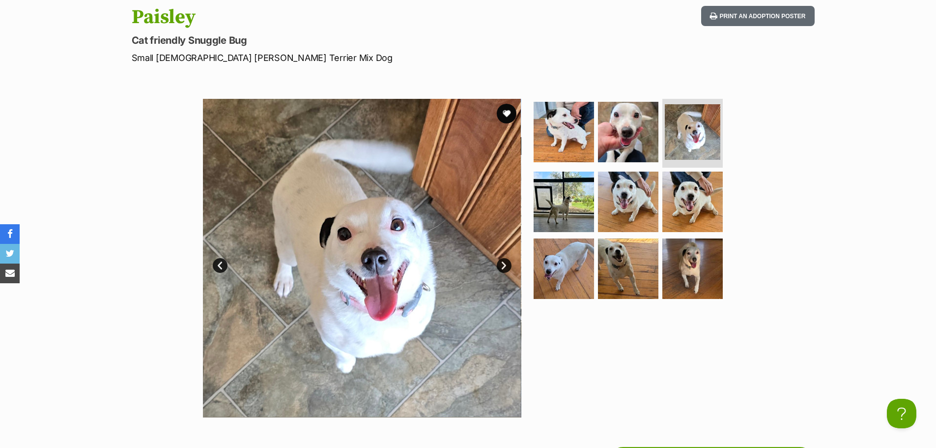
click at [507, 267] on link "Next" at bounding box center [504, 265] width 15 height 15
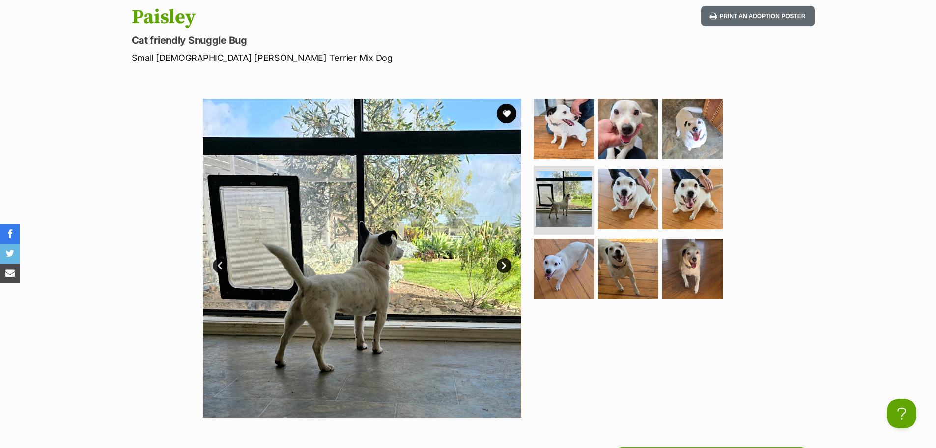
click at [507, 267] on link "Next" at bounding box center [504, 265] width 15 height 15
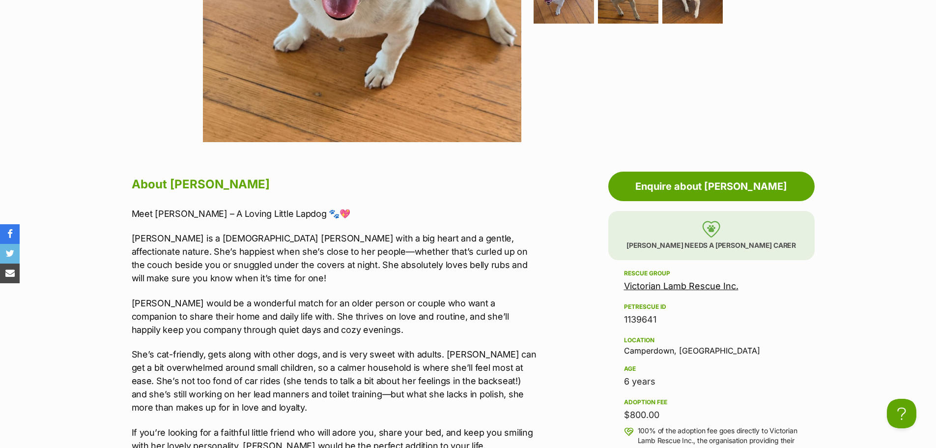
scroll to position [197, 0]
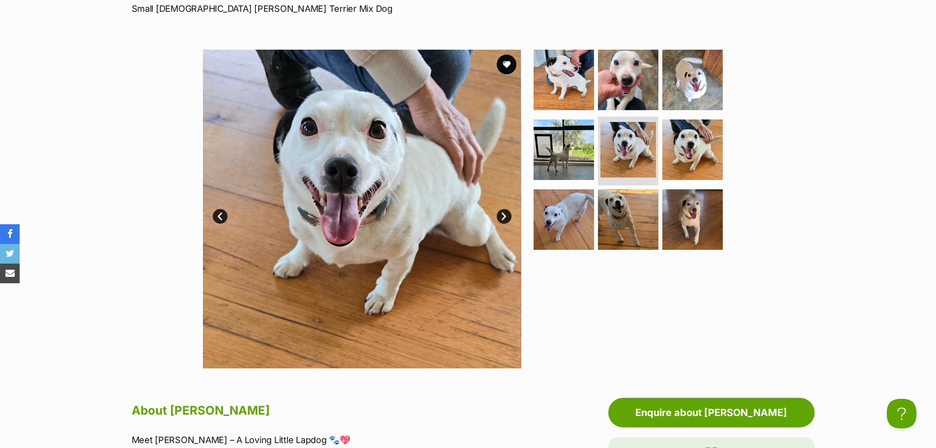
click at [501, 211] on link "Next" at bounding box center [504, 216] width 15 height 15
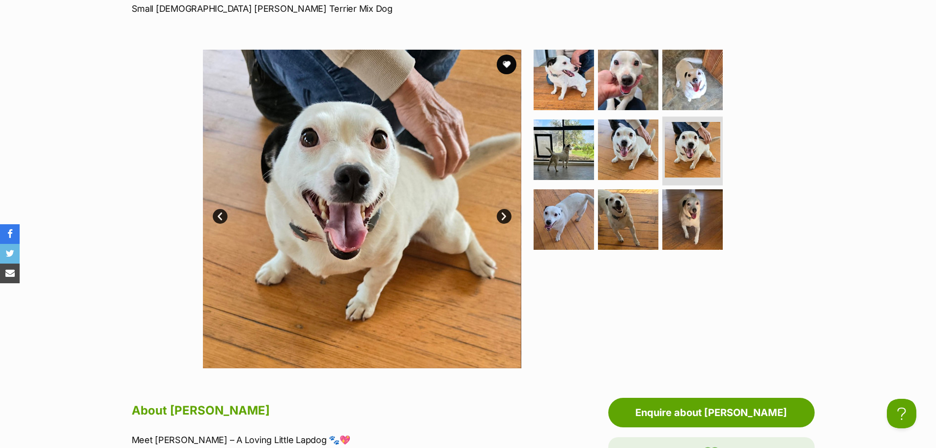
click at [502, 212] on link "Next" at bounding box center [504, 216] width 15 height 15
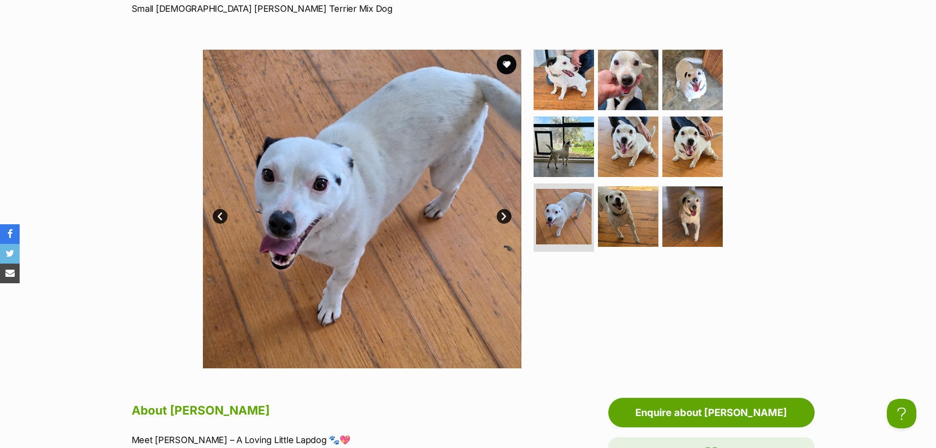
click at [502, 218] on link "Next" at bounding box center [504, 216] width 15 height 15
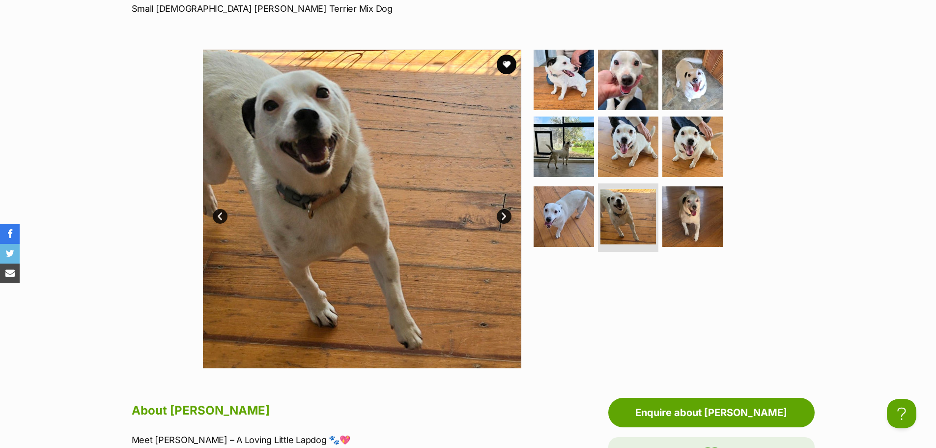
click at [502, 218] on link "Next" at bounding box center [504, 216] width 15 height 15
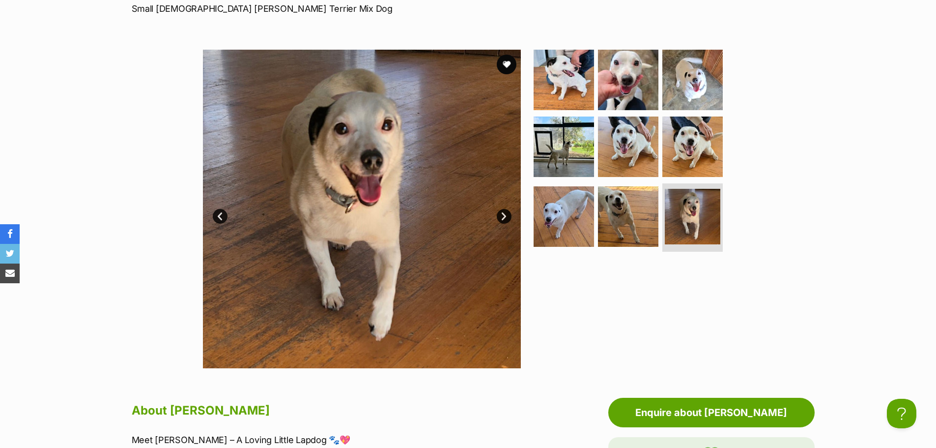
click at [502, 218] on link "Next" at bounding box center [504, 216] width 15 height 15
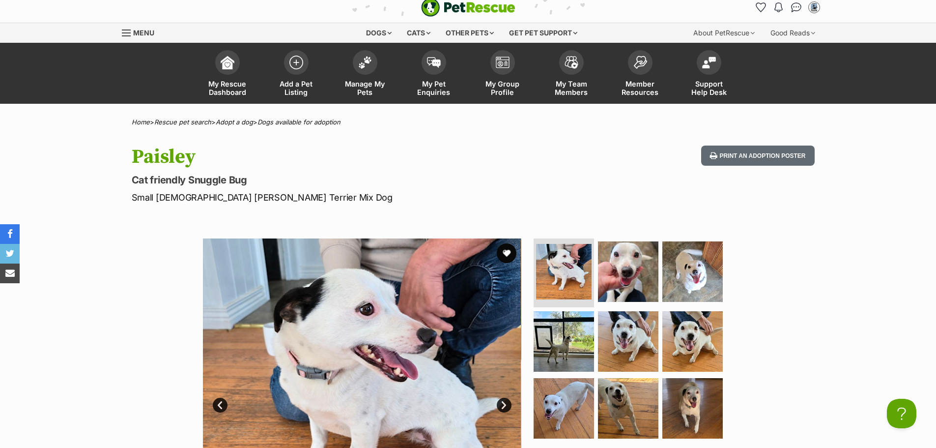
scroll to position [0, 0]
